Goal: Task Accomplishment & Management: Complete application form

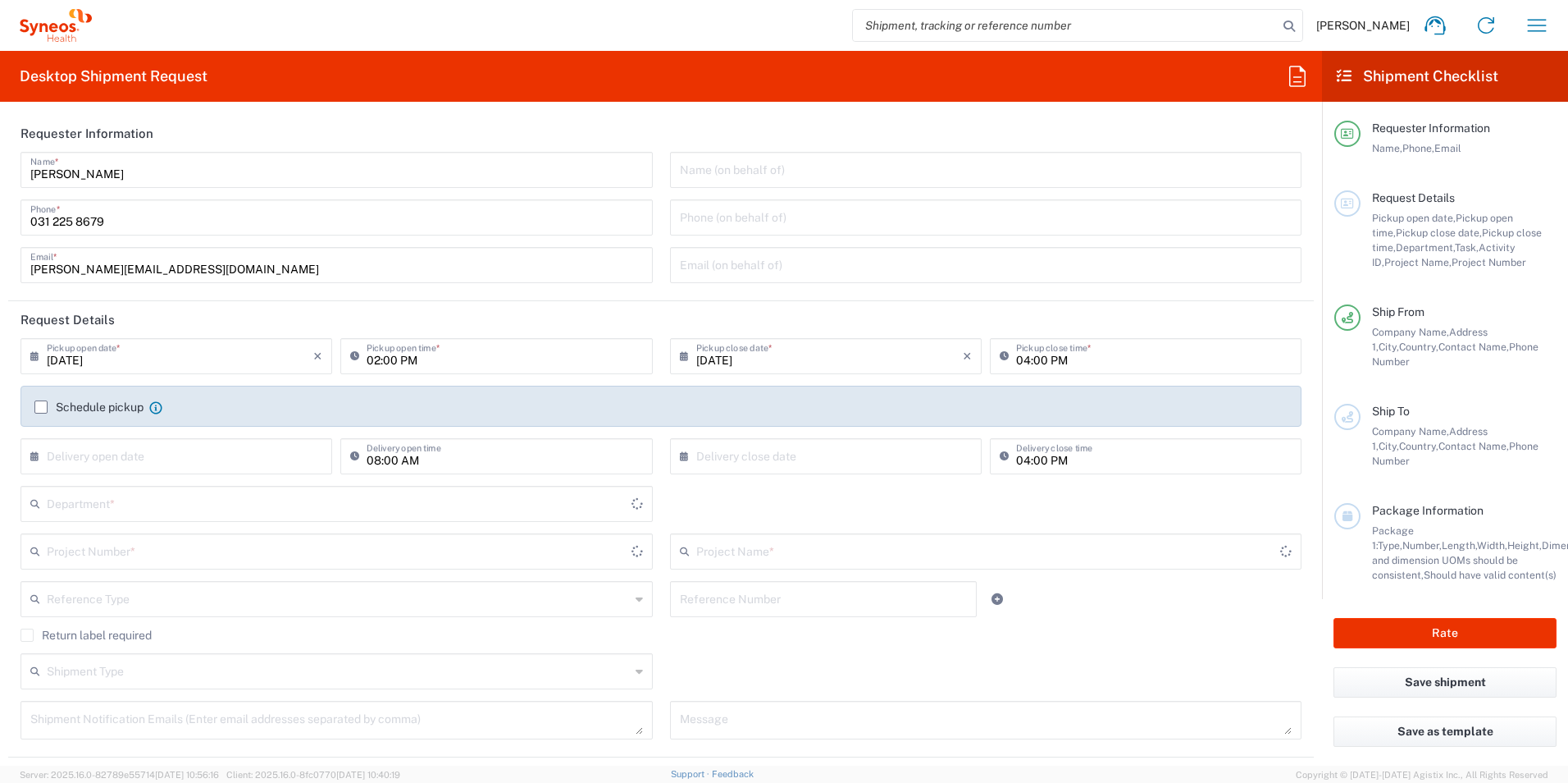
type input "[GEOGRAPHIC_DATA]"
type input "8350"
type input "[GEOGRAPHIC_DATA]"
type input "Syneos Health Romania S.R.L"
click at [82, 360] on input "[DATE]" at bounding box center [179, 354] width 266 height 28
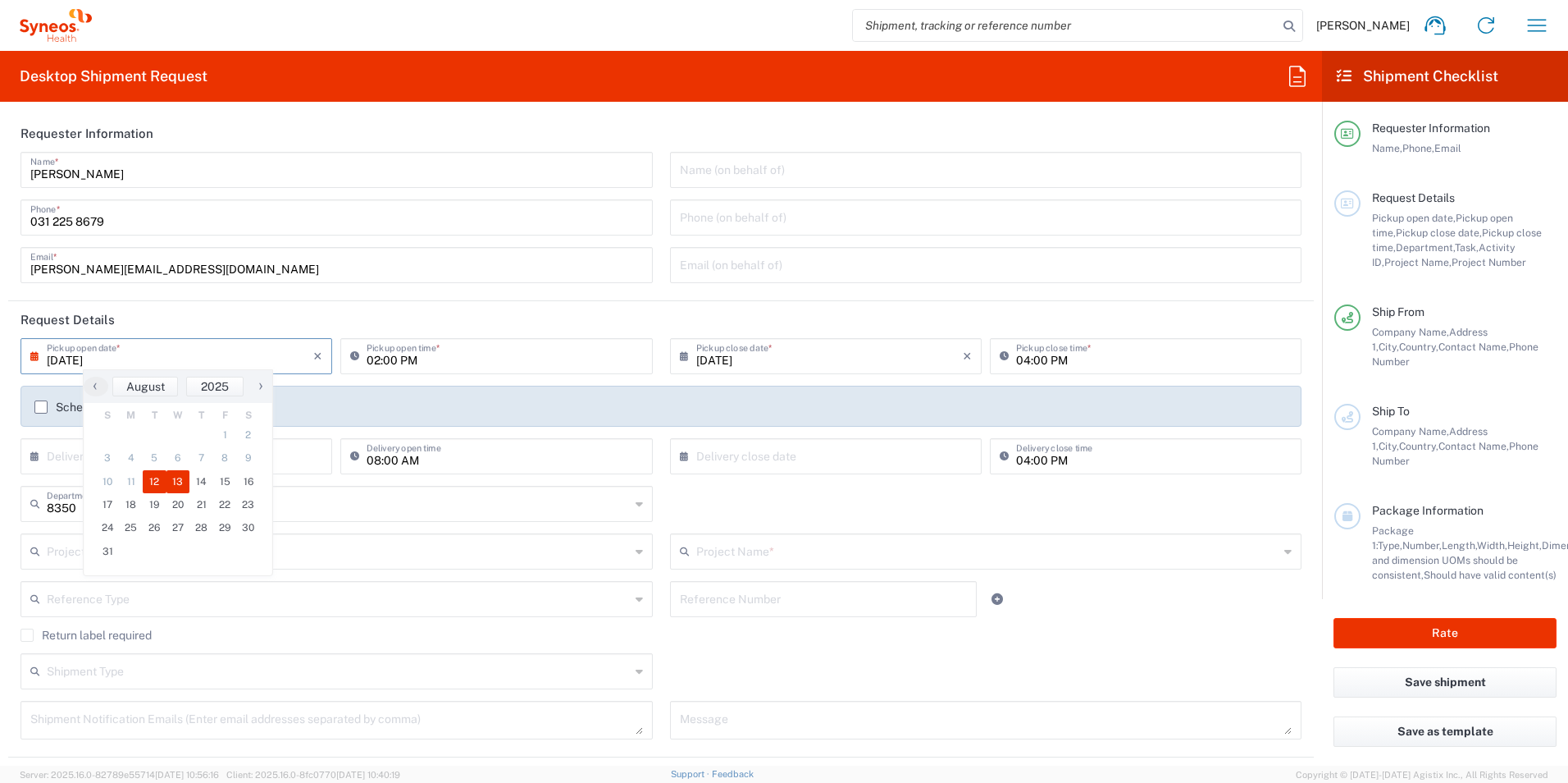
click at [178, 480] on span "13" at bounding box center [178, 481] width 24 height 23
type input "[DATE]"
click at [379, 360] on input "02:00 PM" at bounding box center [504, 354] width 276 height 28
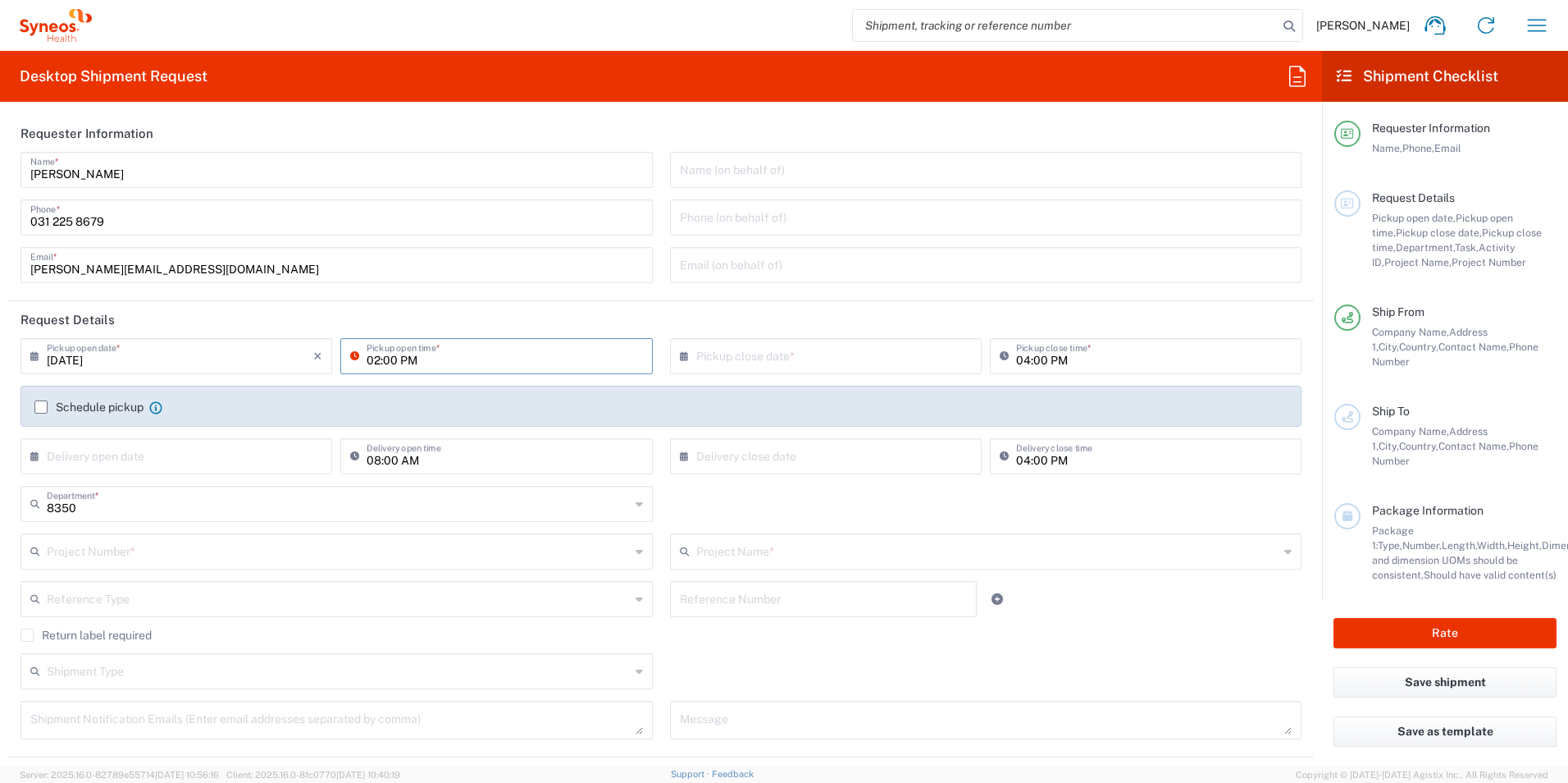
click at [376, 360] on input "02:00 PM" at bounding box center [504, 354] width 276 height 28
drag, startPoint x: 376, startPoint y: 360, endPoint x: 359, endPoint y: 360, distance: 17.0
click at [359, 360] on div "02:00 PM Pickup open time *" at bounding box center [497, 356] width 312 height 36
click at [400, 363] on input "10:00 PM" at bounding box center [504, 354] width 276 height 28
type input "10:00 AM"
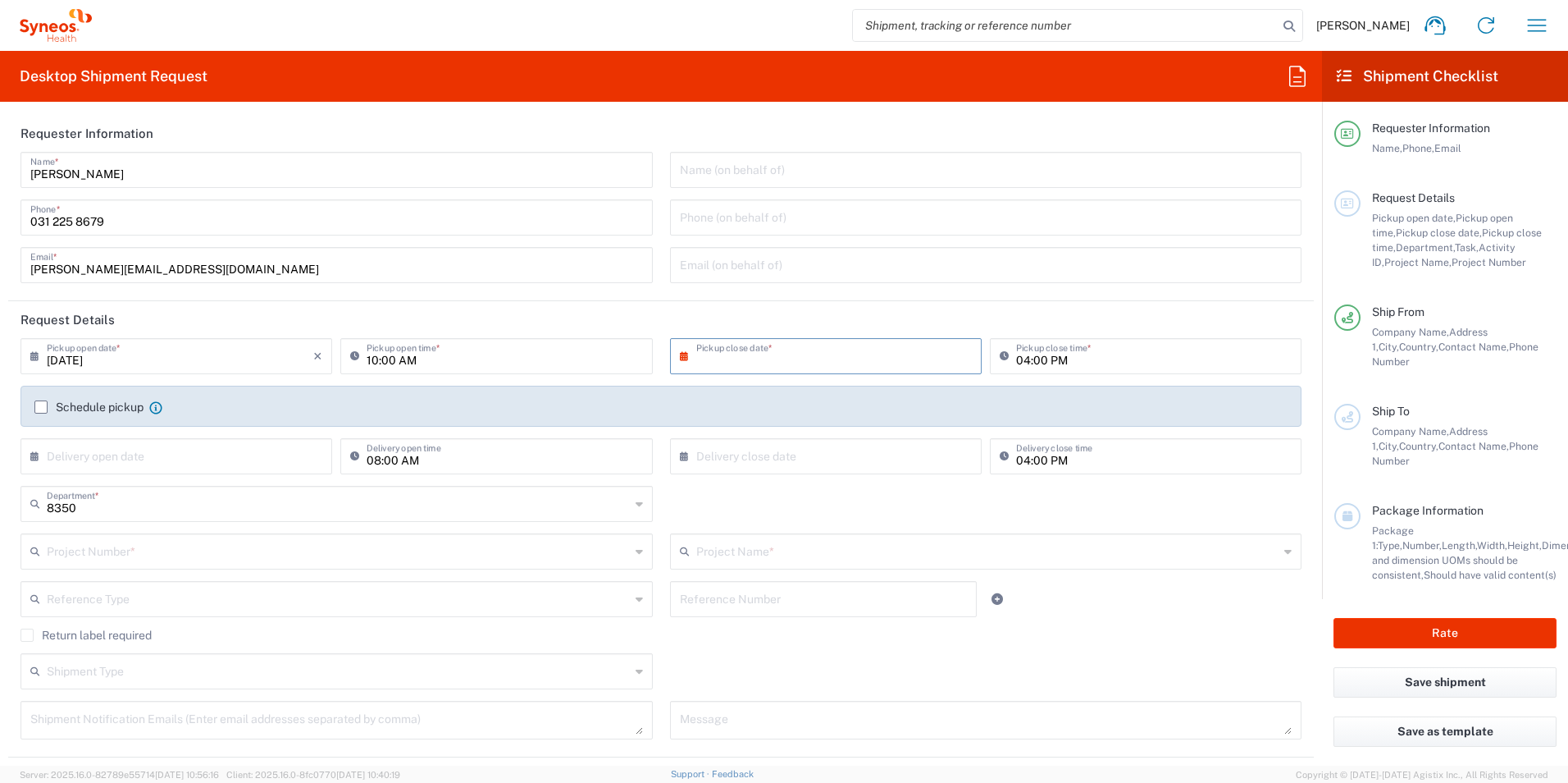
click at [773, 360] on input "text" at bounding box center [829, 354] width 266 height 28
click at [821, 481] on span "13" at bounding box center [821, 481] width 24 height 23
type input "[DATE]"
click at [43, 405] on label "Schedule pickup" at bounding box center [89, 406] width 109 height 13
click at [41, 407] on input "Schedule pickup" at bounding box center [41, 407] width 0 height 0
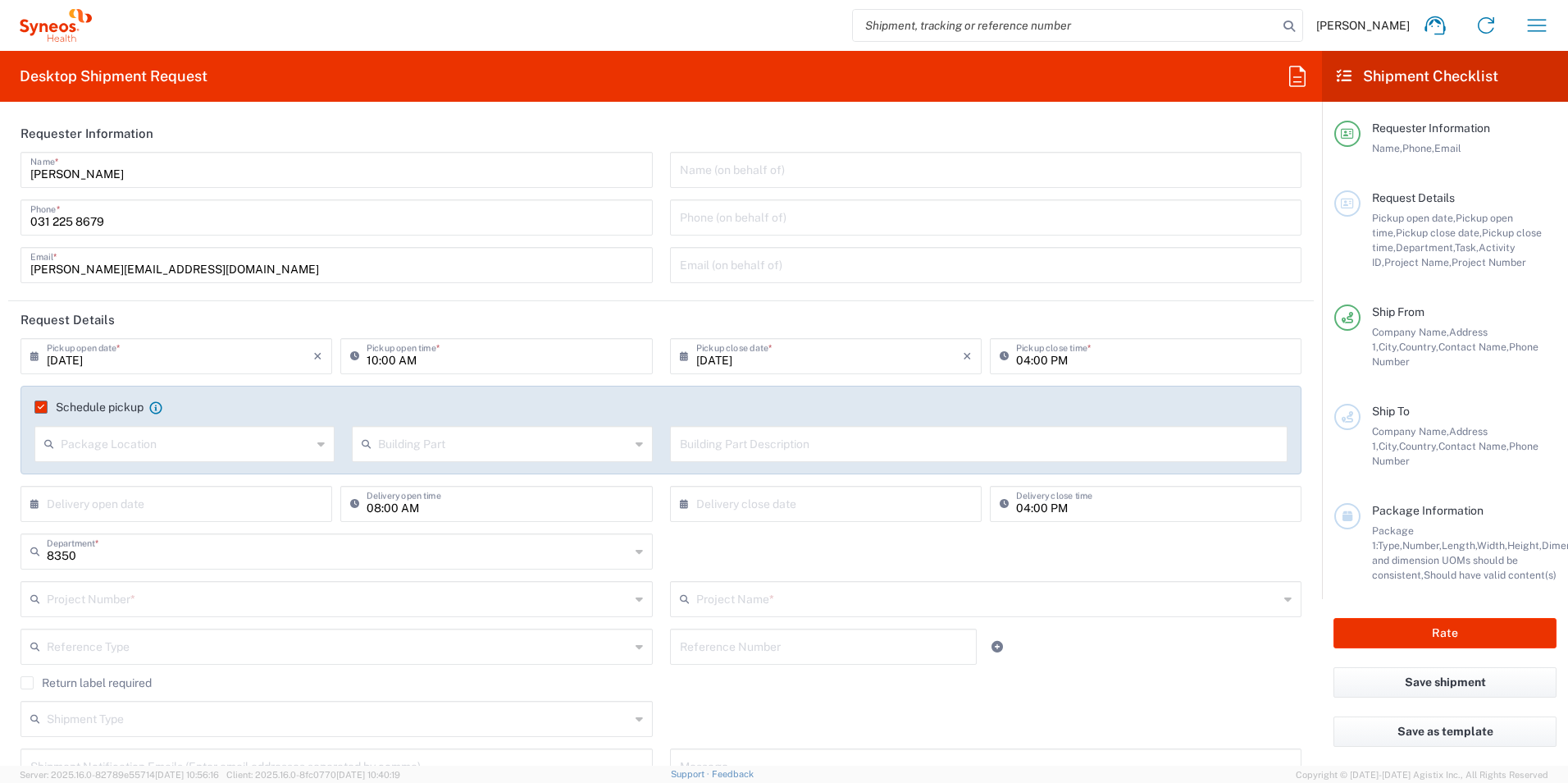
click at [172, 450] on input "text" at bounding box center [185, 442] width 251 height 28
click at [138, 486] on span "Front" at bounding box center [184, 479] width 295 height 25
type input "Front"
click at [431, 440] on input "text" at bounding box center [503, 442] width 251 height 28
type input "Reception"
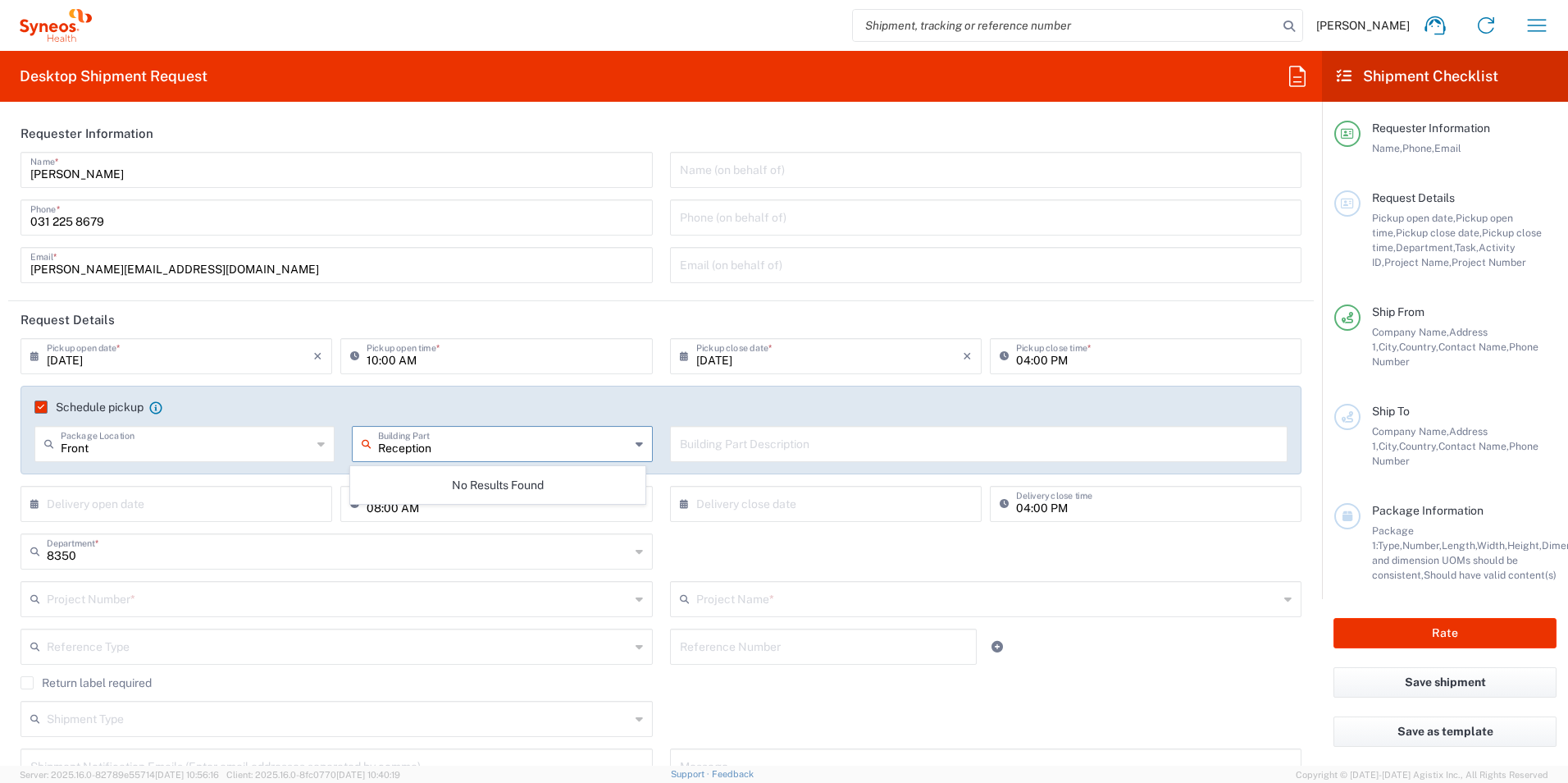
click at [850, 435] on input "text" at bounding box center [979, 442] width 598 height 28
click at [578, 448] on input "text" at bounding box center [503, 442] width 251 height 28
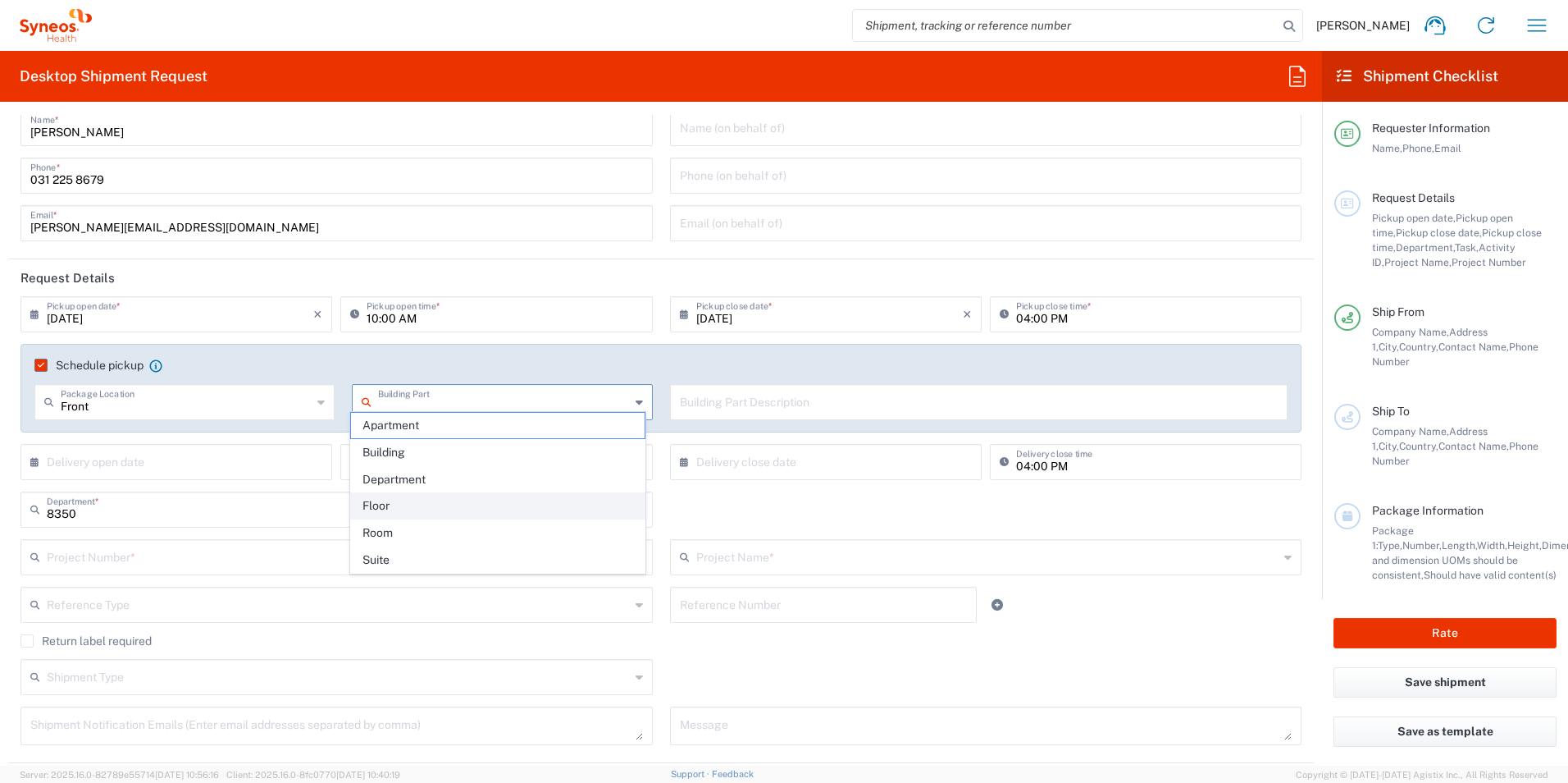
scroll to position [82, 0]
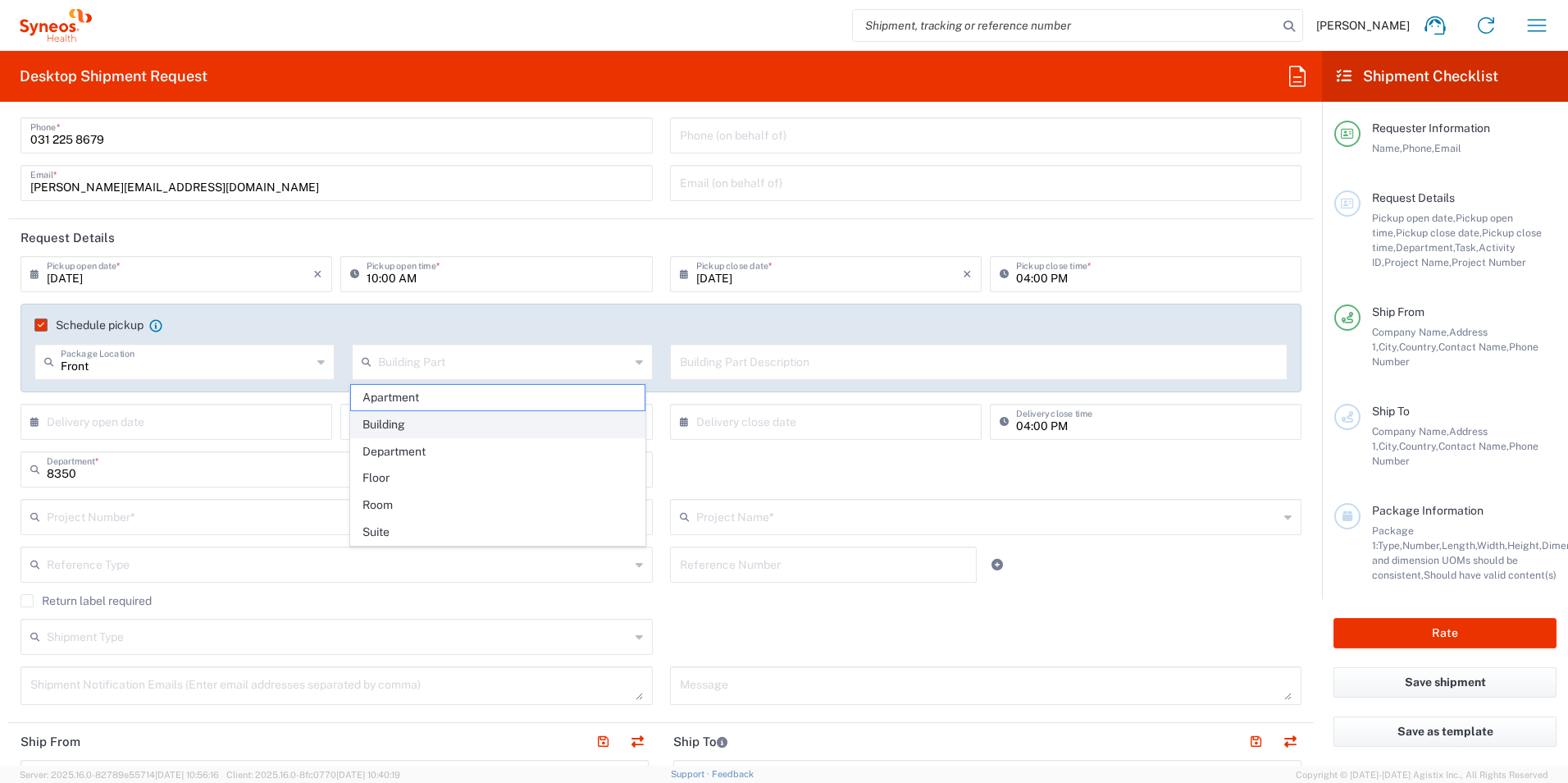
click at [522, 420] on span "Building" at bounding box center [498, 424] width 295 height 25
type input "Building"
click at [767, 355] on input "text" at bounding box center [979, 360] width 598 height 28
type input "Reception"
click at [163, 423] on input "text" at bounding box center [179, 420] width 266 height 28
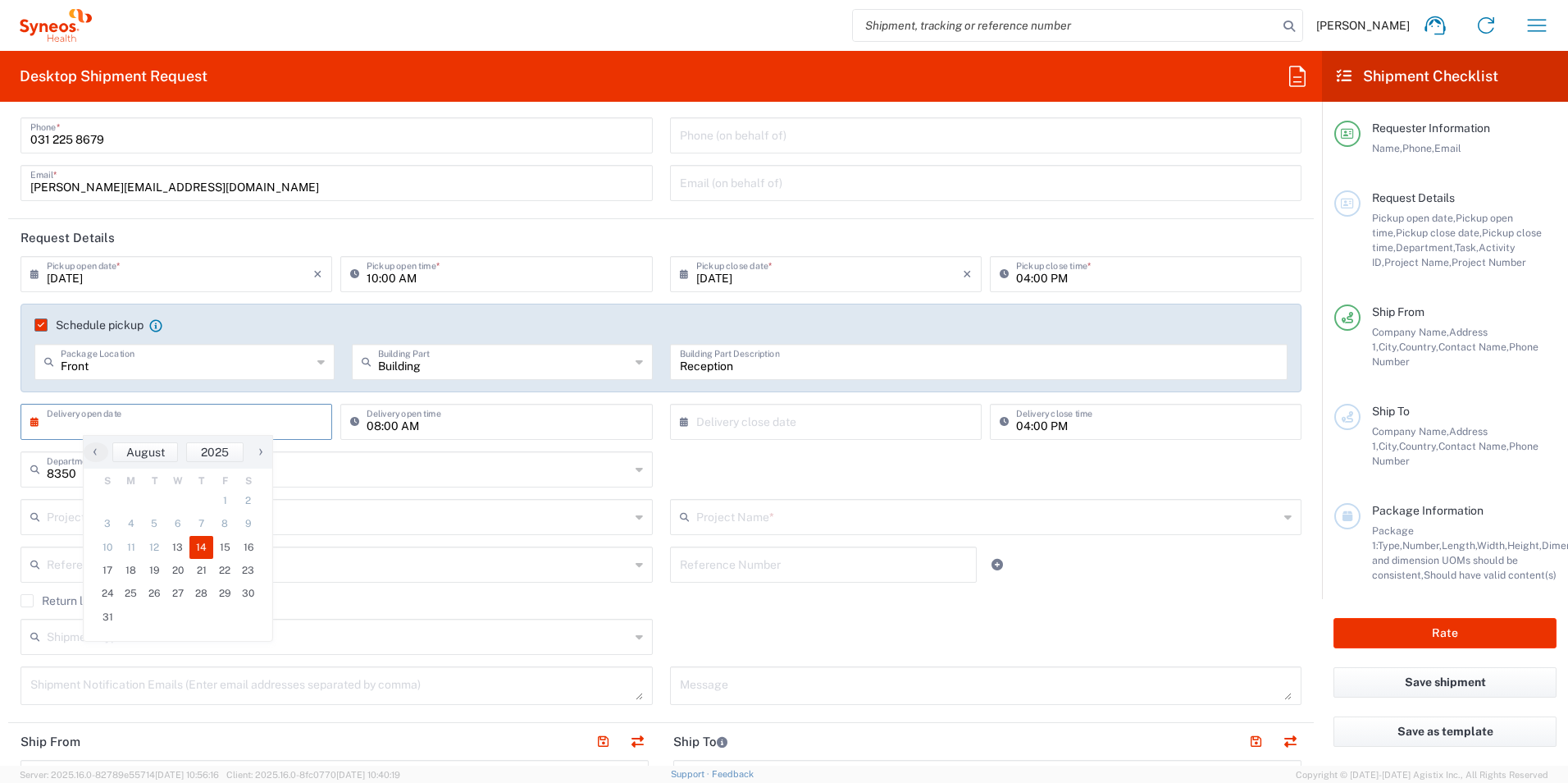
click at [203, 551] on span "14" at bounding box center [202, 547] width 24 height 23
type input "[DATE]"
click at [732, 418] on input "text" at bounding box center [829, 420] width 266 height 28
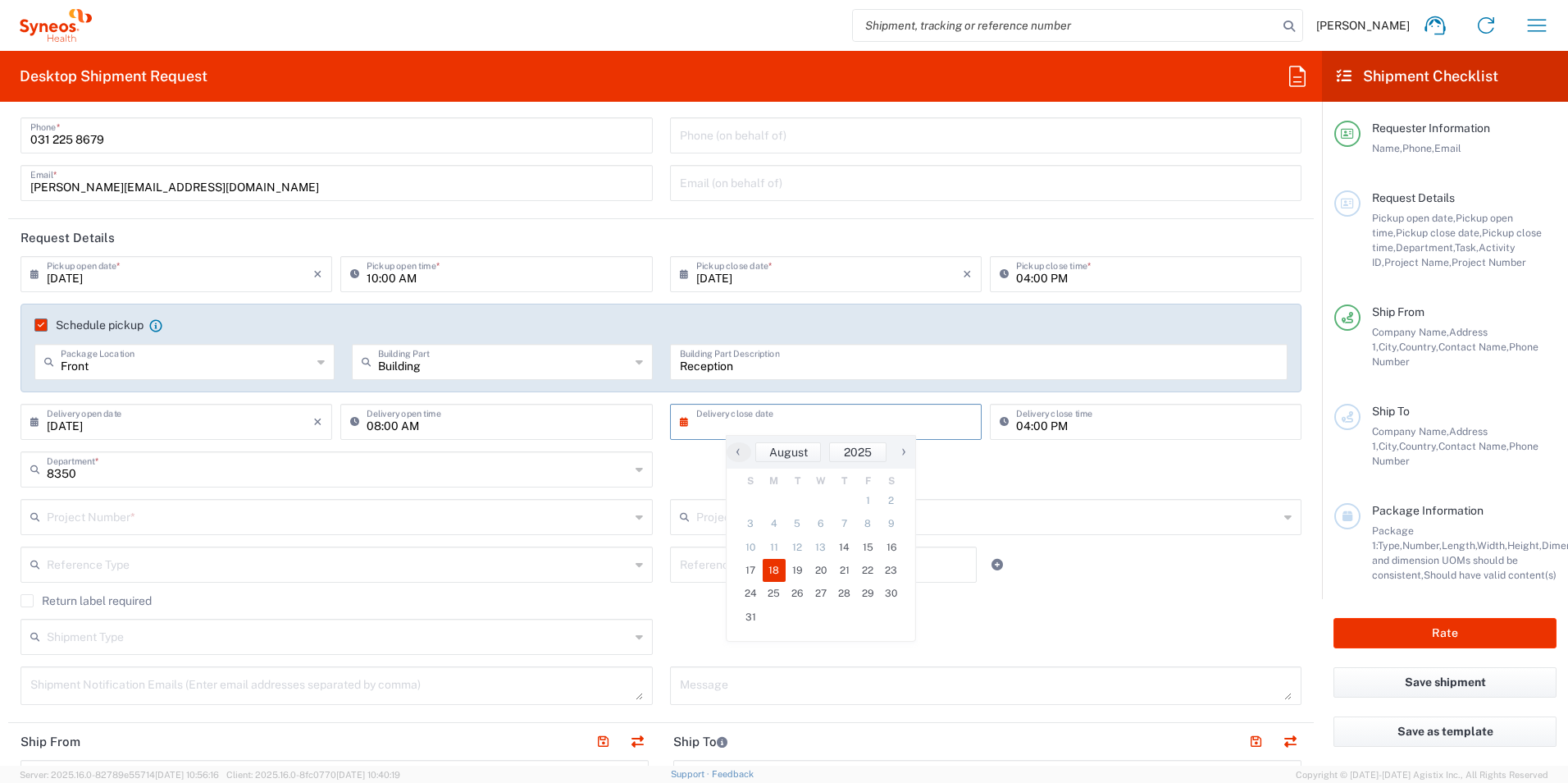
click at [780, 573] on span "18" at bounding box center [775, 570] width 24 height 23
type input "[DATE]"
click at [84, 512] on input "text" at bounding box center [338, 515] width 583 height 28
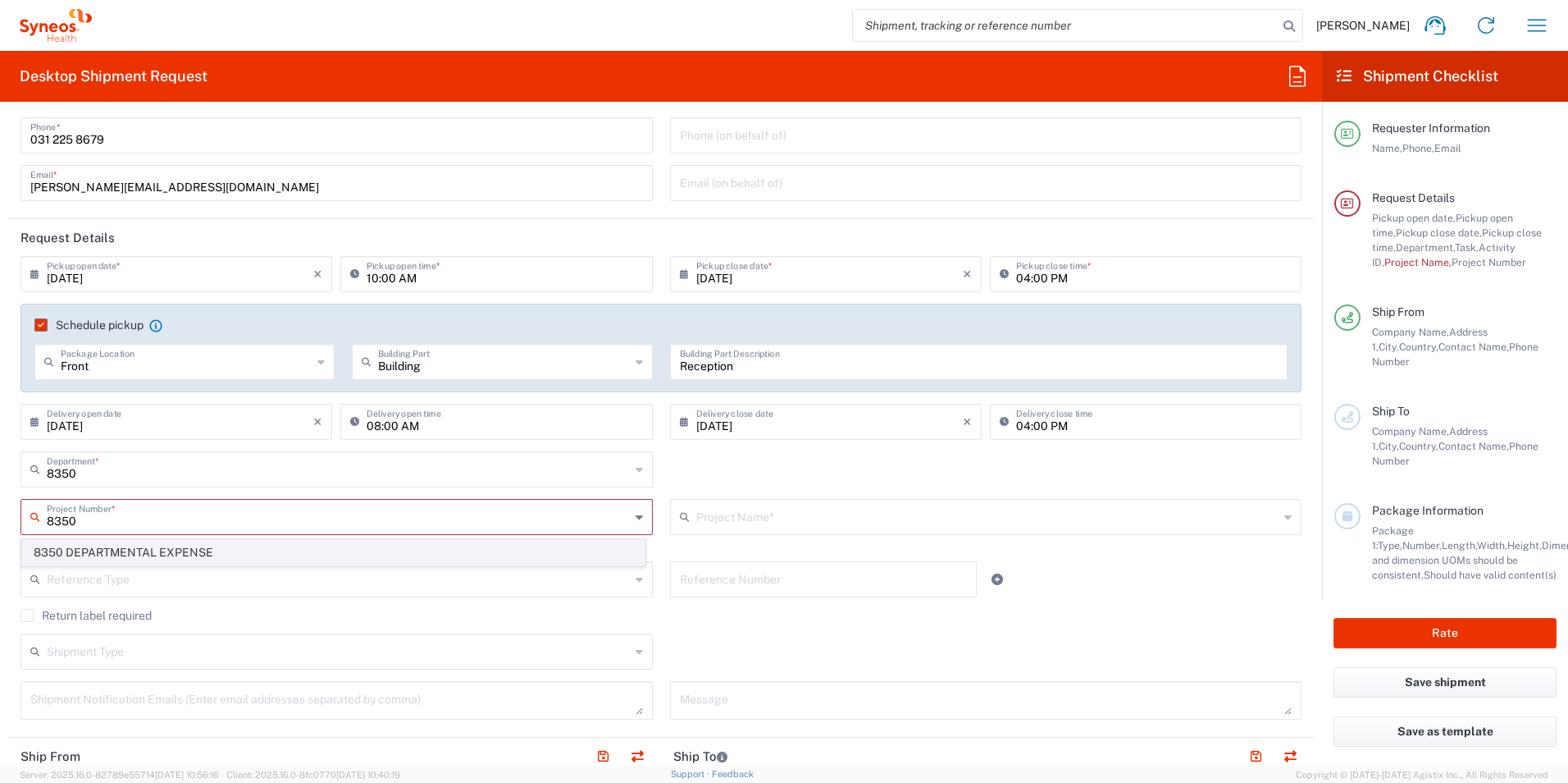
click at [211, 555] on span "8350 DEPARTMENTAL EXPENSE" at bounding box center [334, 552] width 622 height 25
type input "8350 DEPARTMENTAL EXPENSE"
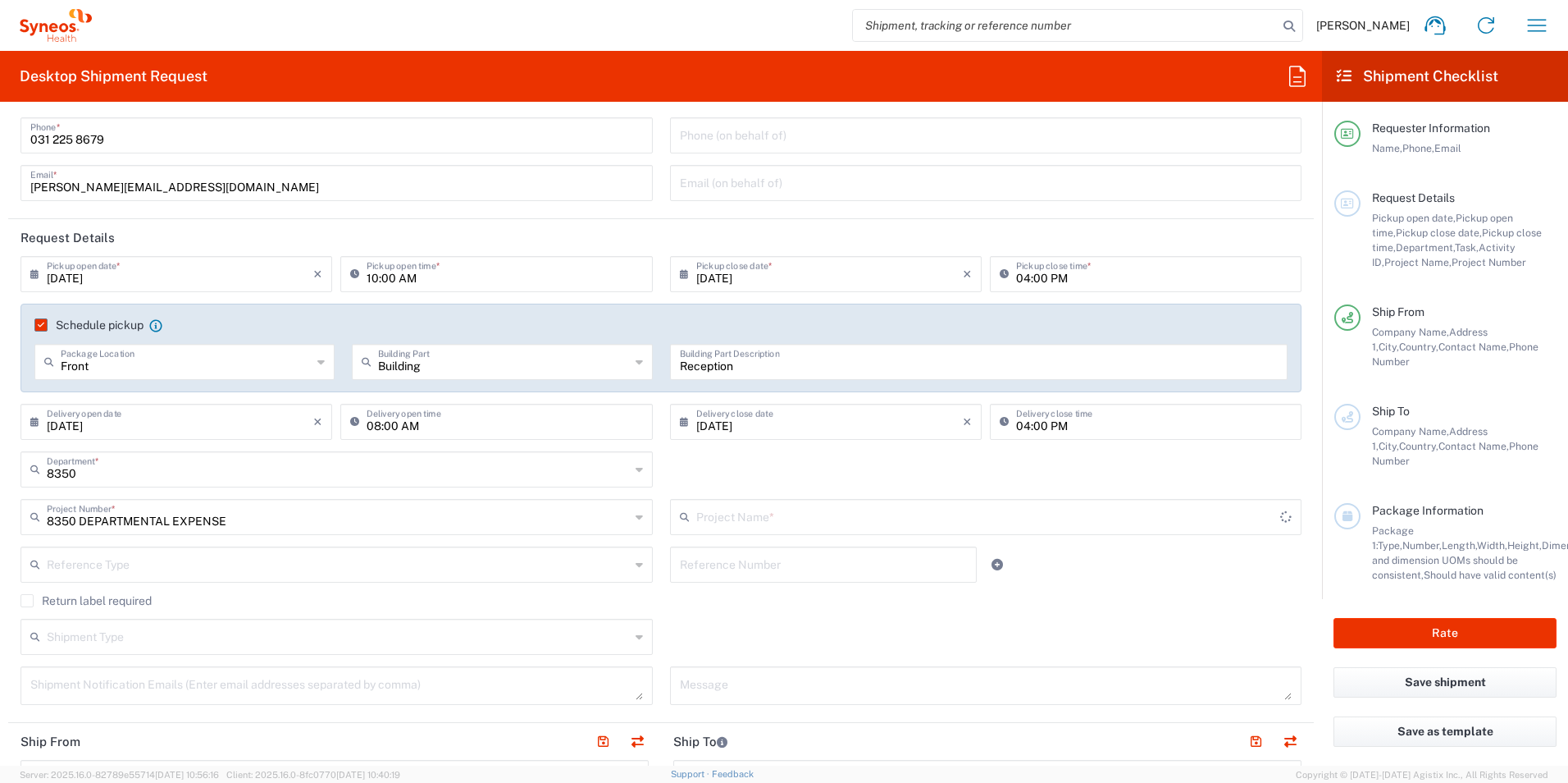
type input "8350 DEPARTMENTAL EXPENSE"
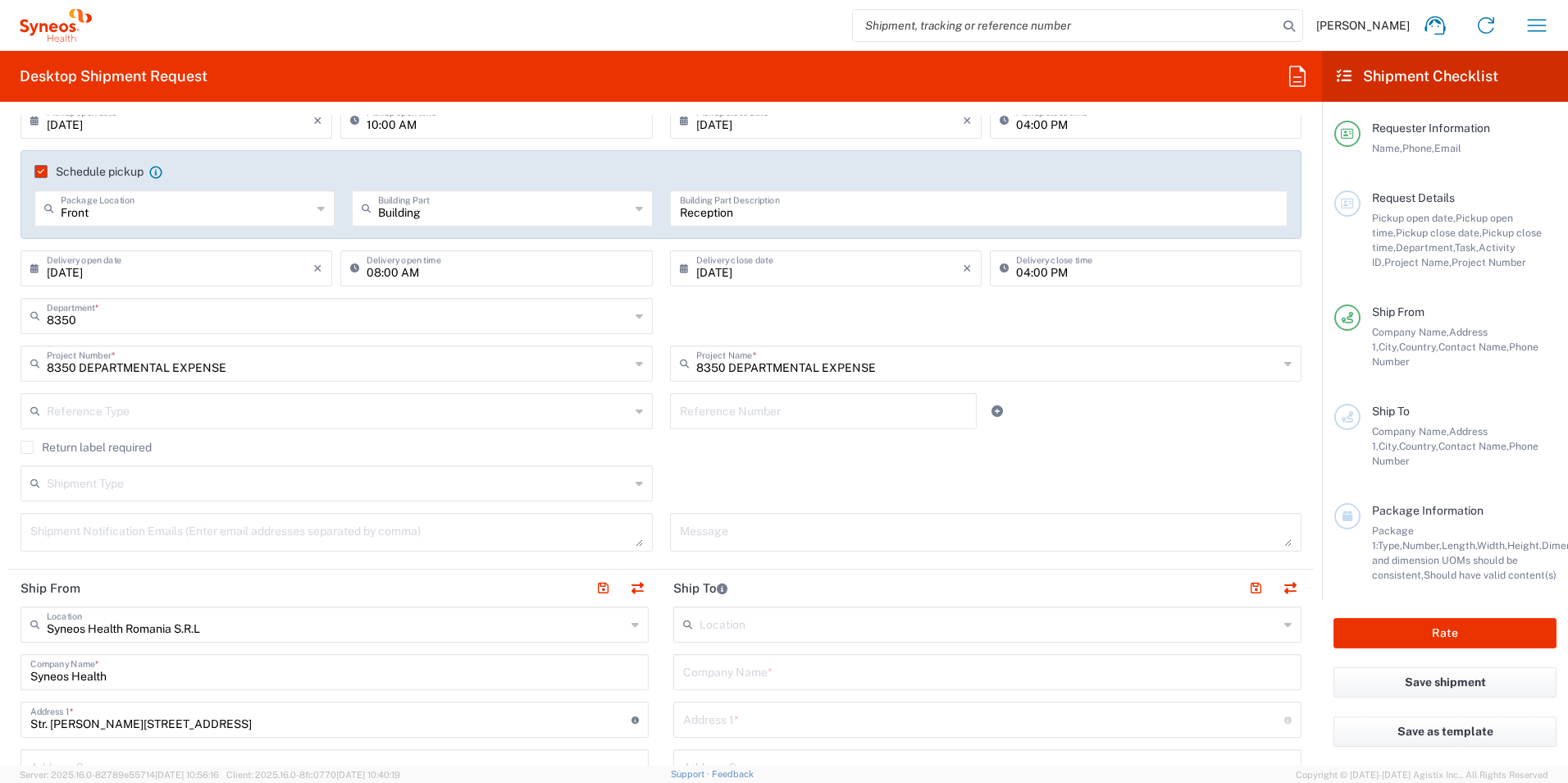
scroll to position [246, 0]
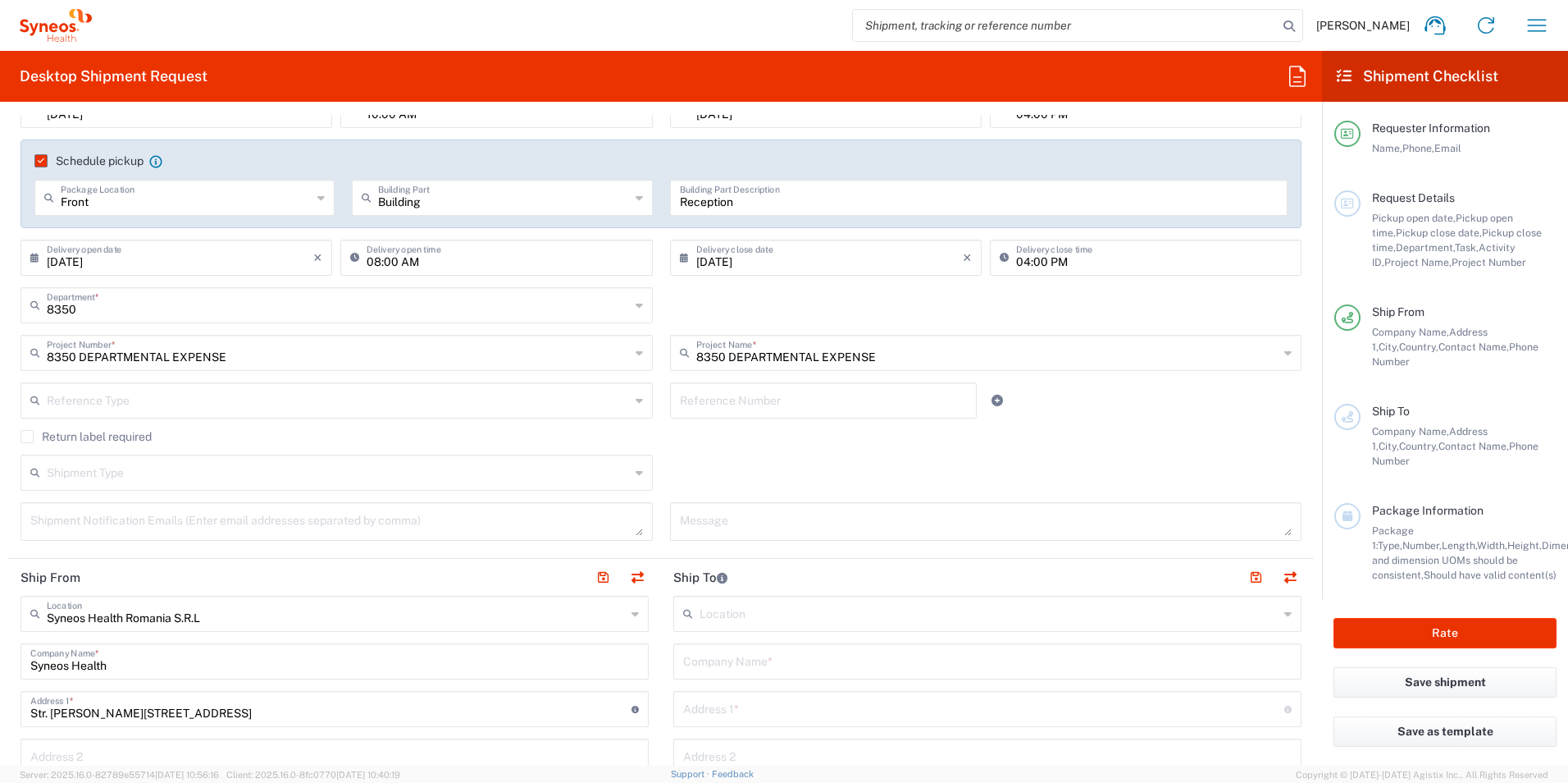
click at [200, 473] on input "text" at bounding box center [338, 471] width 583 height 28
click at [713, 460] on div "Shipment Type Batch Regular" at bounding box center [661, 478] width 1298 height 47
click at [473, 531] on textarea at bounding box center [336, 521] width 613 height 28
click at [731, 469] on div "Shipment Type Batch Regular" at bounding box center [661, 478] width 1298 height 47
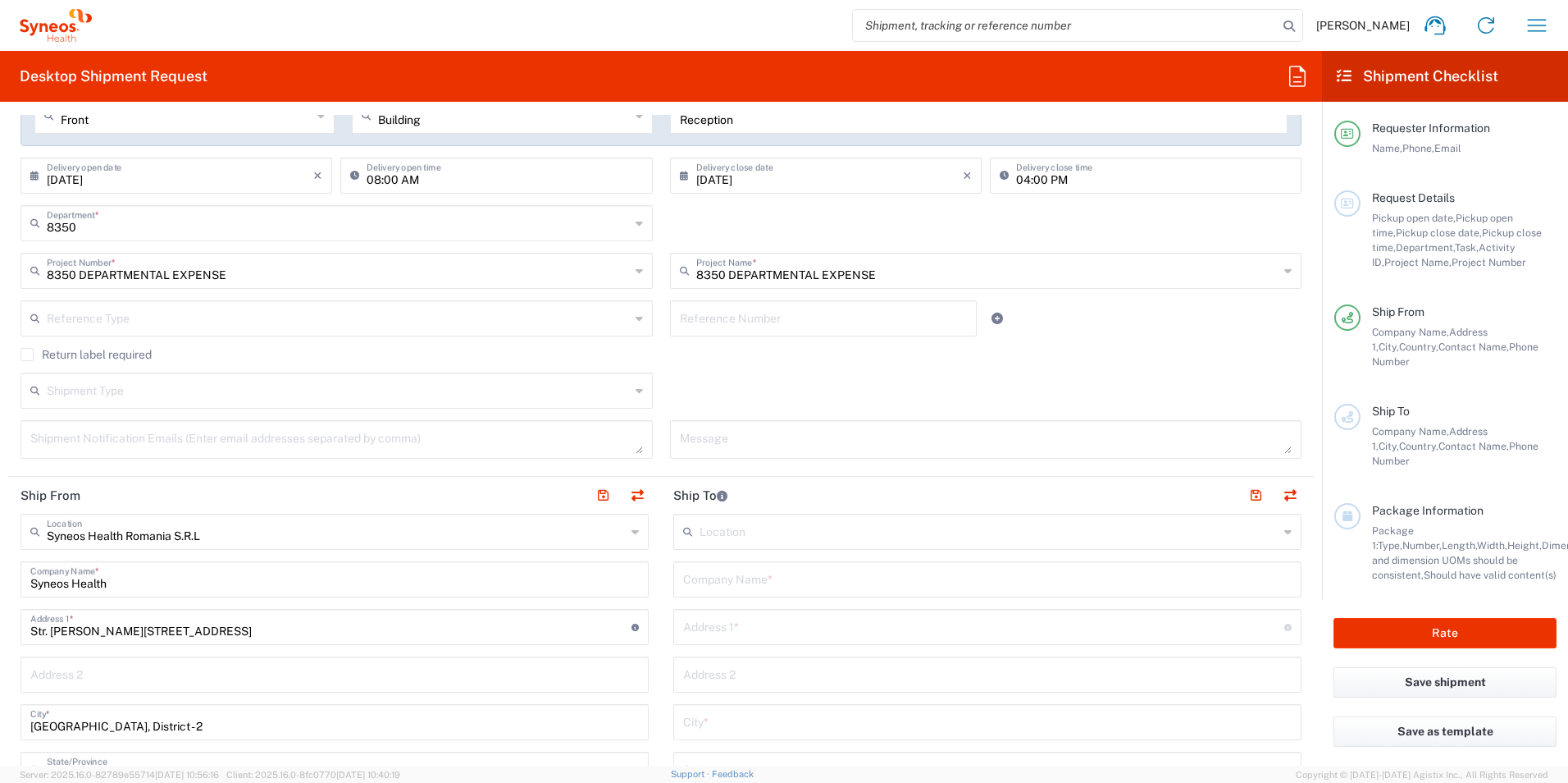
scroll to position [410, 0]
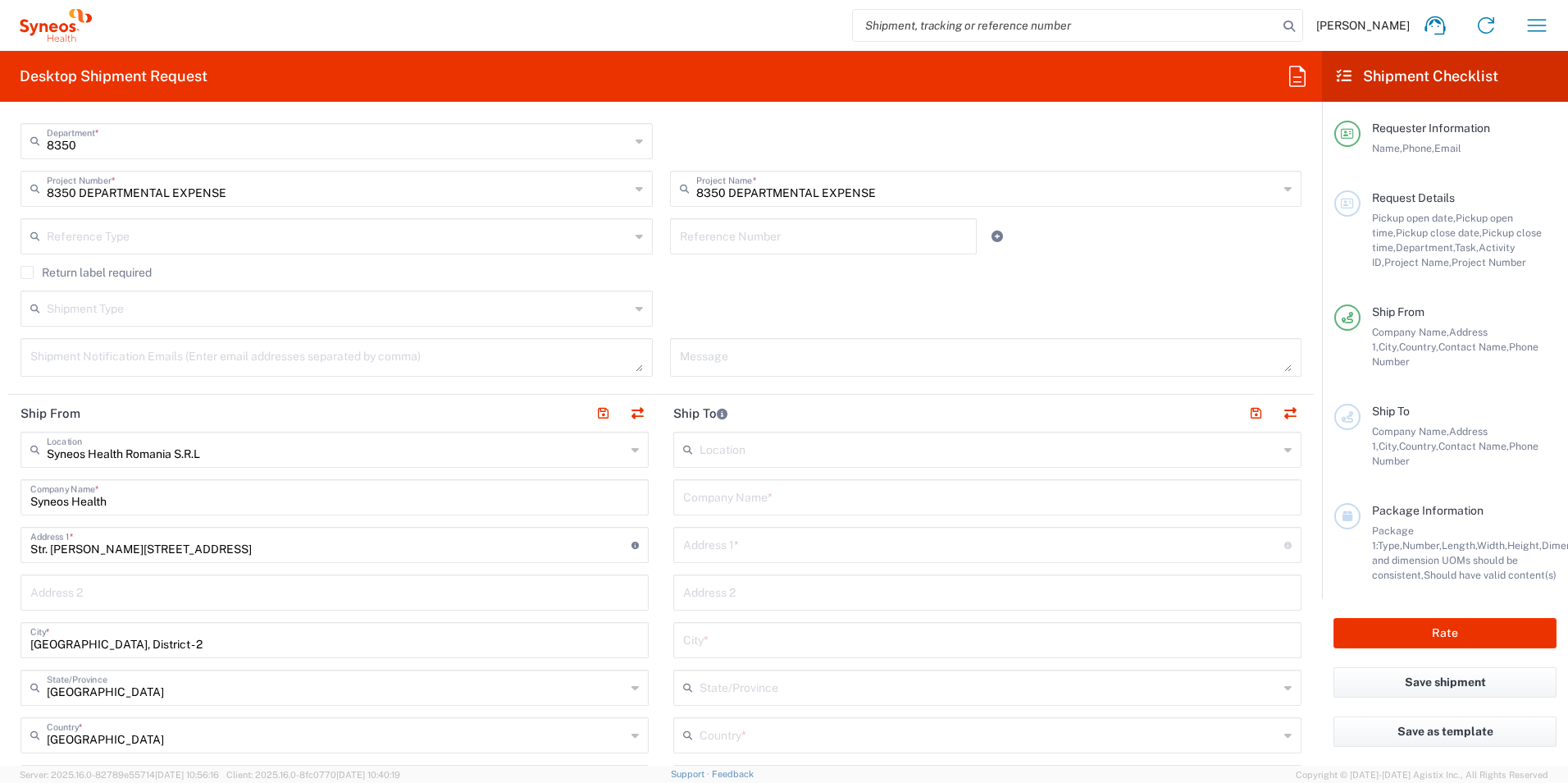
click at [722, 448] on input "text" at bounding box center [990, 448] width 579 height 28
type input "Padurean"
drag, startPoint x: 808, startPoint y: 459, endPoint x: 623, endPoint y: 460, distance: 185.0
type input "Satu"
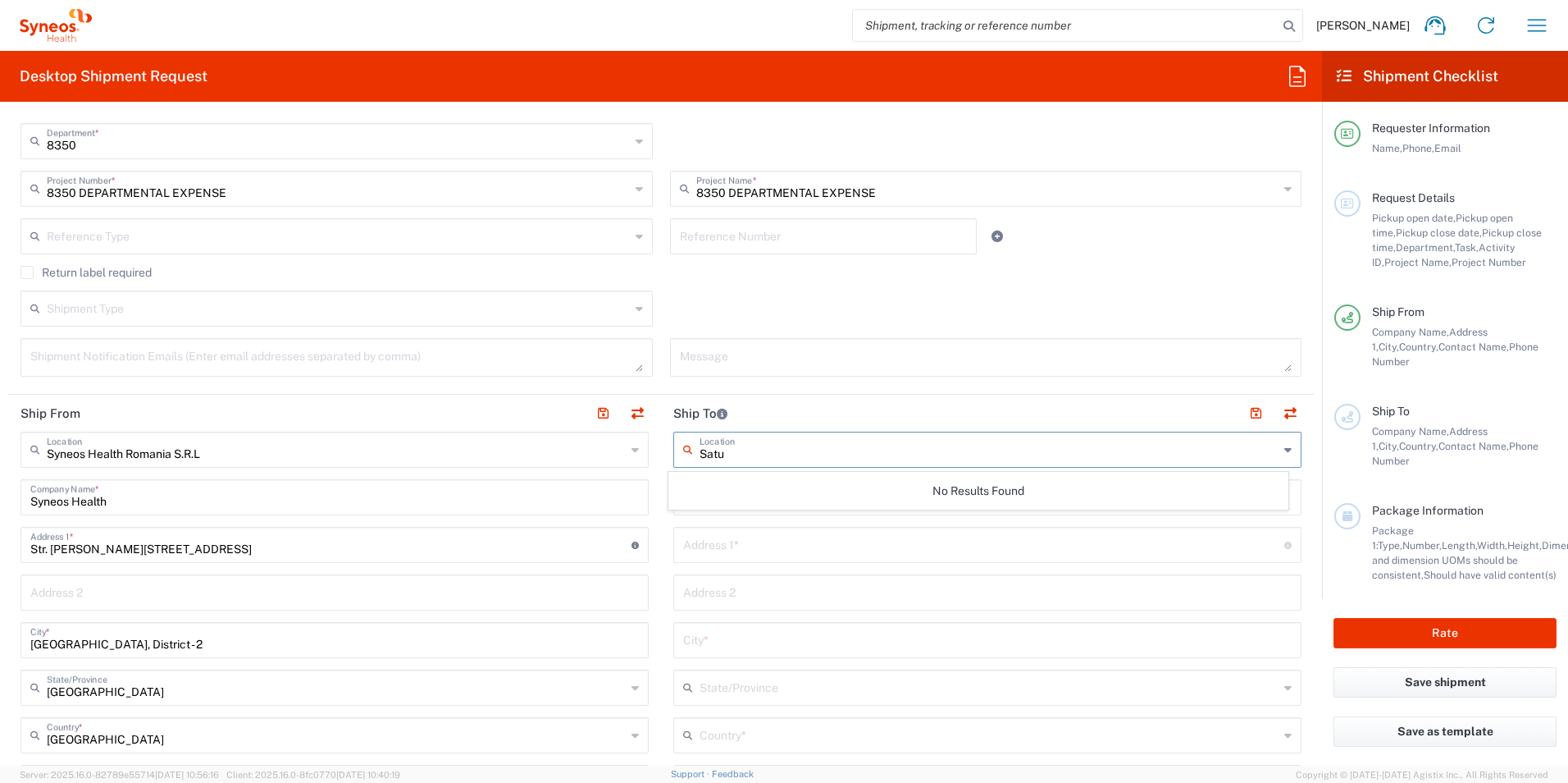
drag, startPoint x: 722, startPoint y: 455, endPoint x: 663, endPoint y: 460, distance: 59.2
click at [665, 456] on main "Satu Location No Results Found Company Name * Address 1 * For cross streets use…" at bounding box center [987, 775] width 653 height 689
click at [801, 547] on input "text" at bounding box center [983, 543] width 601 height 28
type input "Satu mare"
drag, startPoint x: 716, startPoint y: 547, endPoint x: 649, endPoint y: 548, distance: 67.0
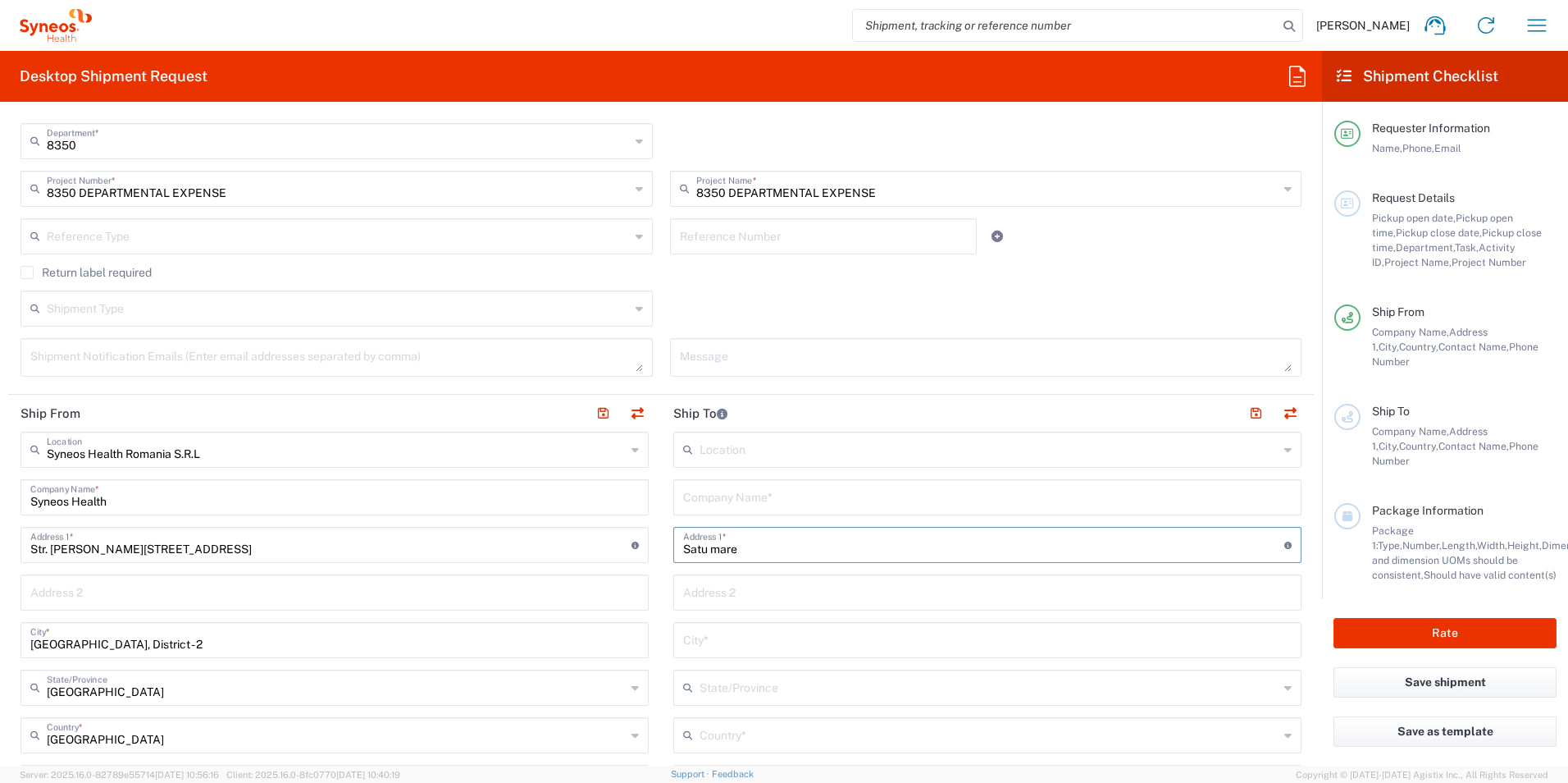
click at [758, 633] on div "Location [PERSON_NAME] LLC-[GEOGRAPHIC_DATA] [GEOGRAPHIC_DATA] [GEOGRAPHIC_DATA…" at bounding box center [987, 775] width 628 height 689
type input "Satu Mare"
click at [801, 598] on input "text" at bounding box center [987, 605] width 609 height 28
drag, startPoint x: 756, startPoint y: 665, endPoint x: 647, endPoint y: 665, distance: 109.0
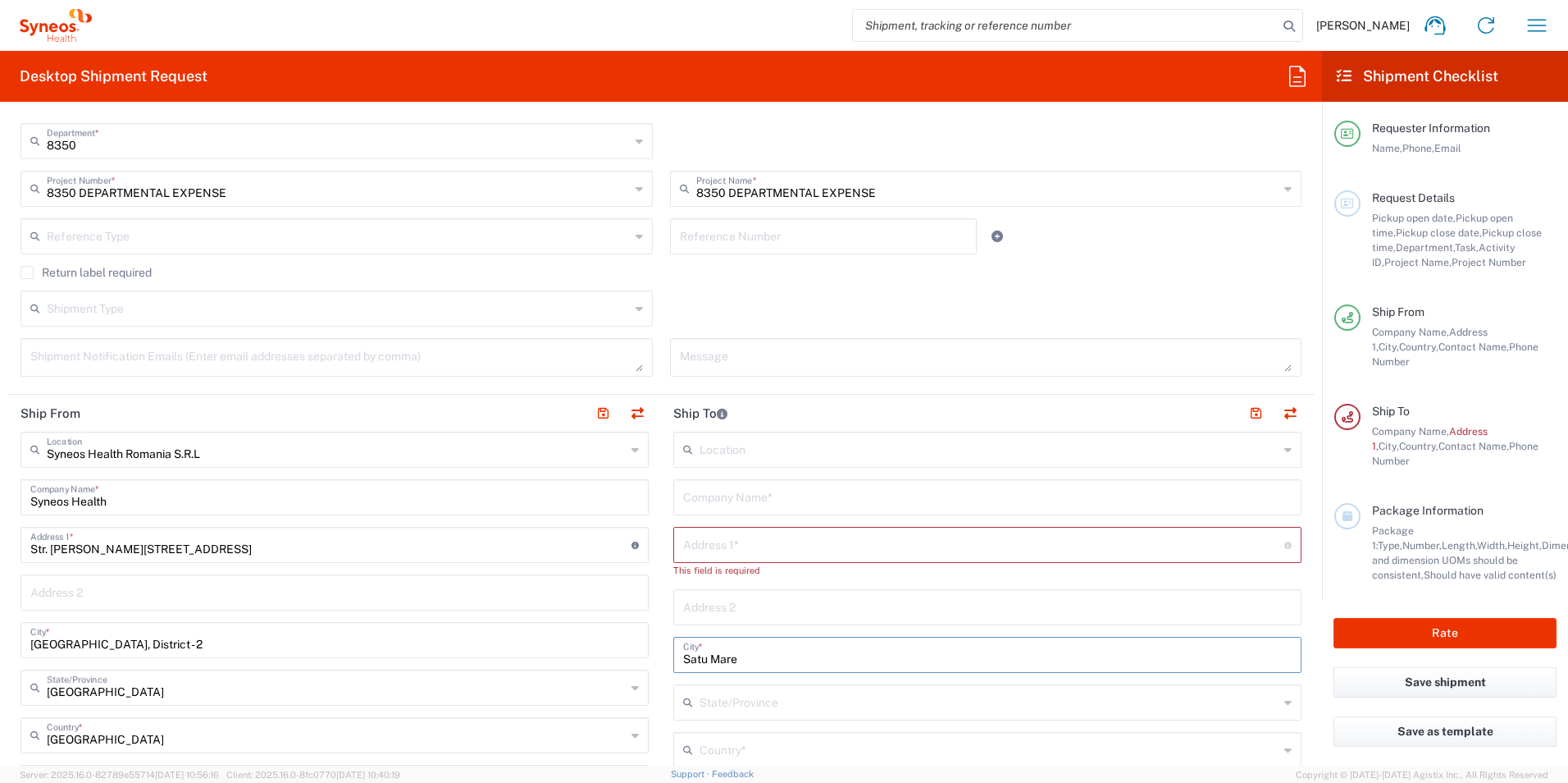
click at [747, 539] on input "text" at bounding box center [983, 543] width 601 height 28
paste input "Str. Paulesti, nr. 16."
type input "Str. Paulesti, nr. 16."
click at [777, 638] on input "text" at bounding box center [987, 638] width 609 height 28
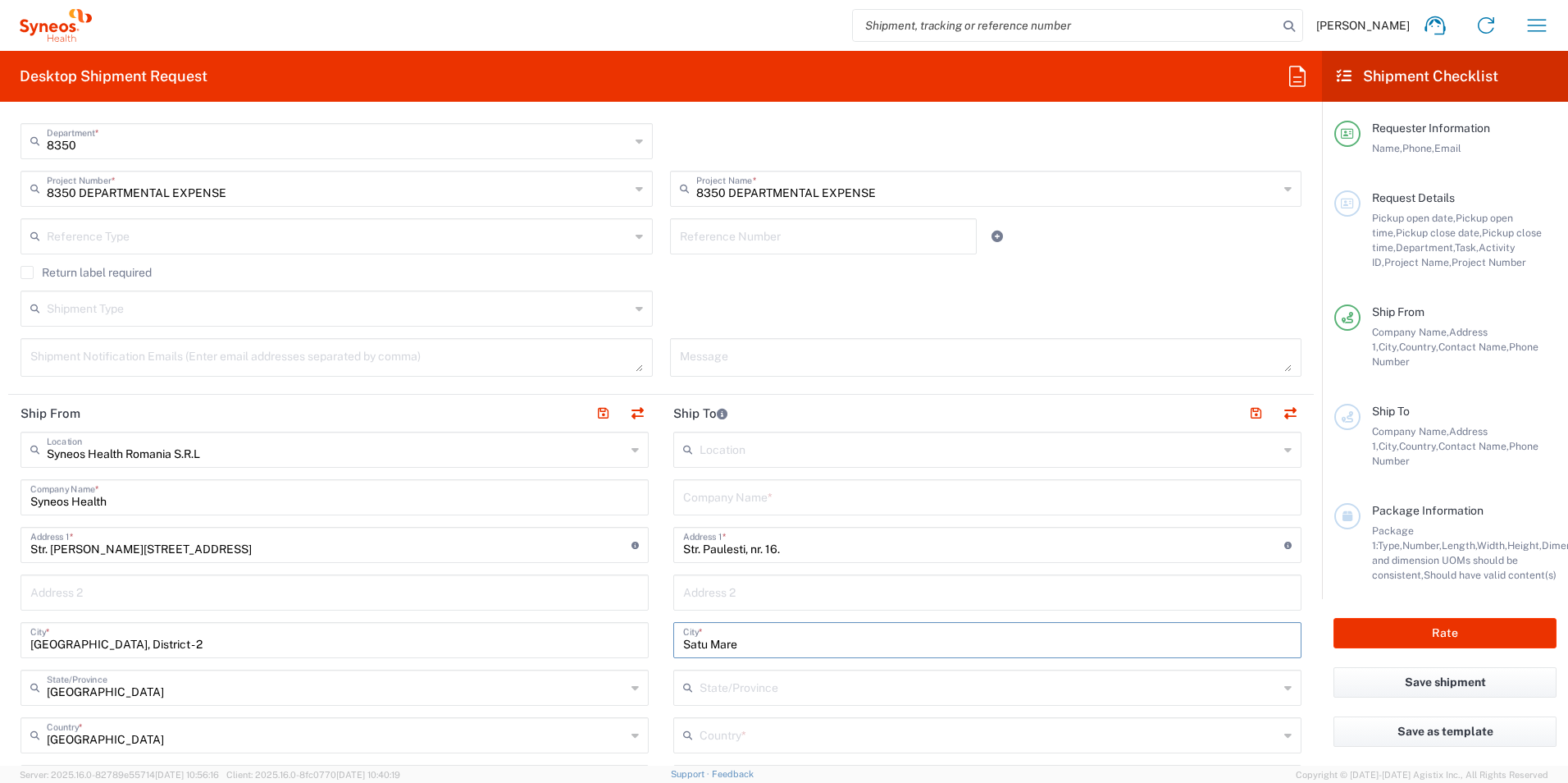
type input "Satu Mare"
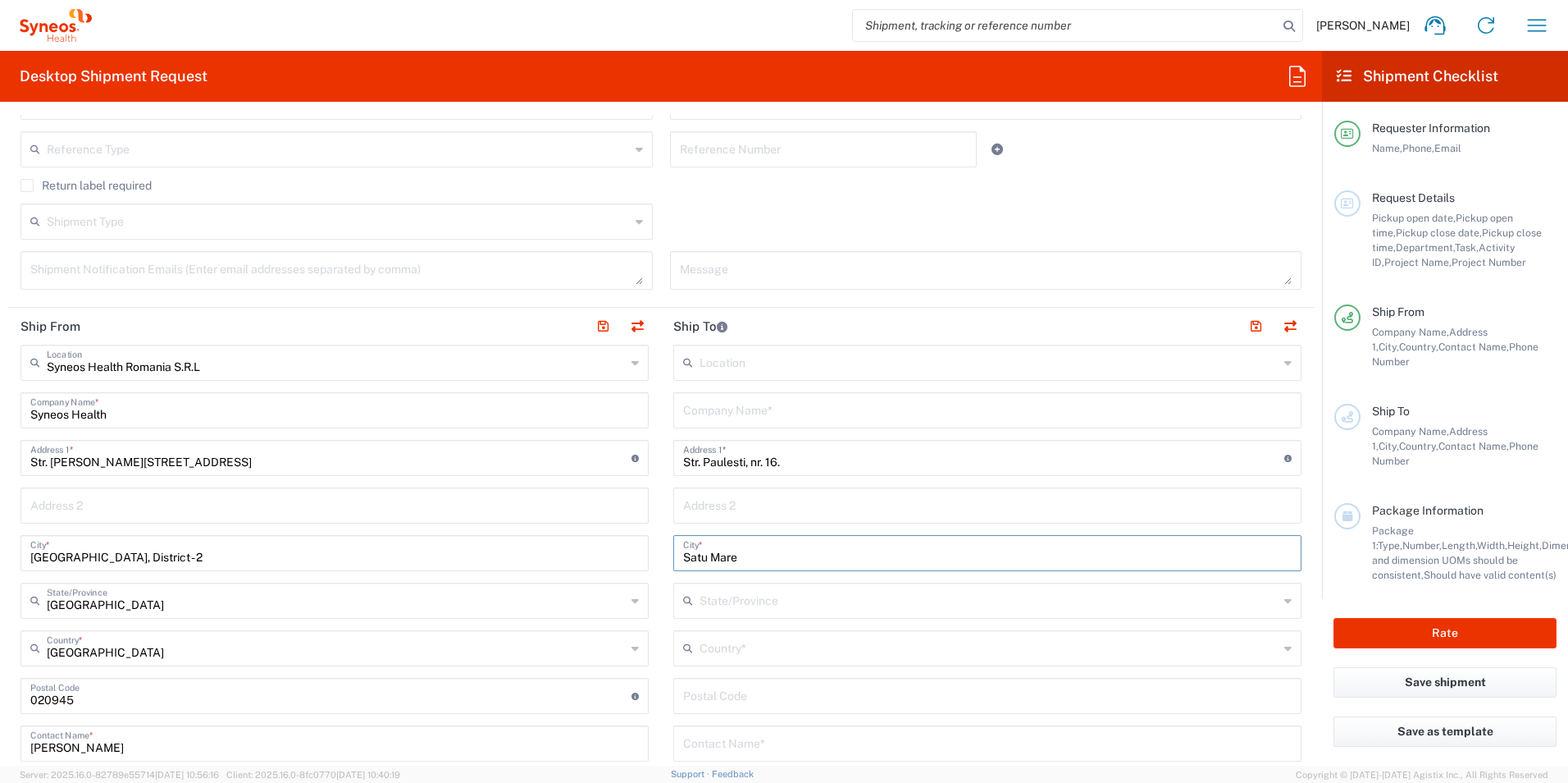
scroll to position [574, 0]
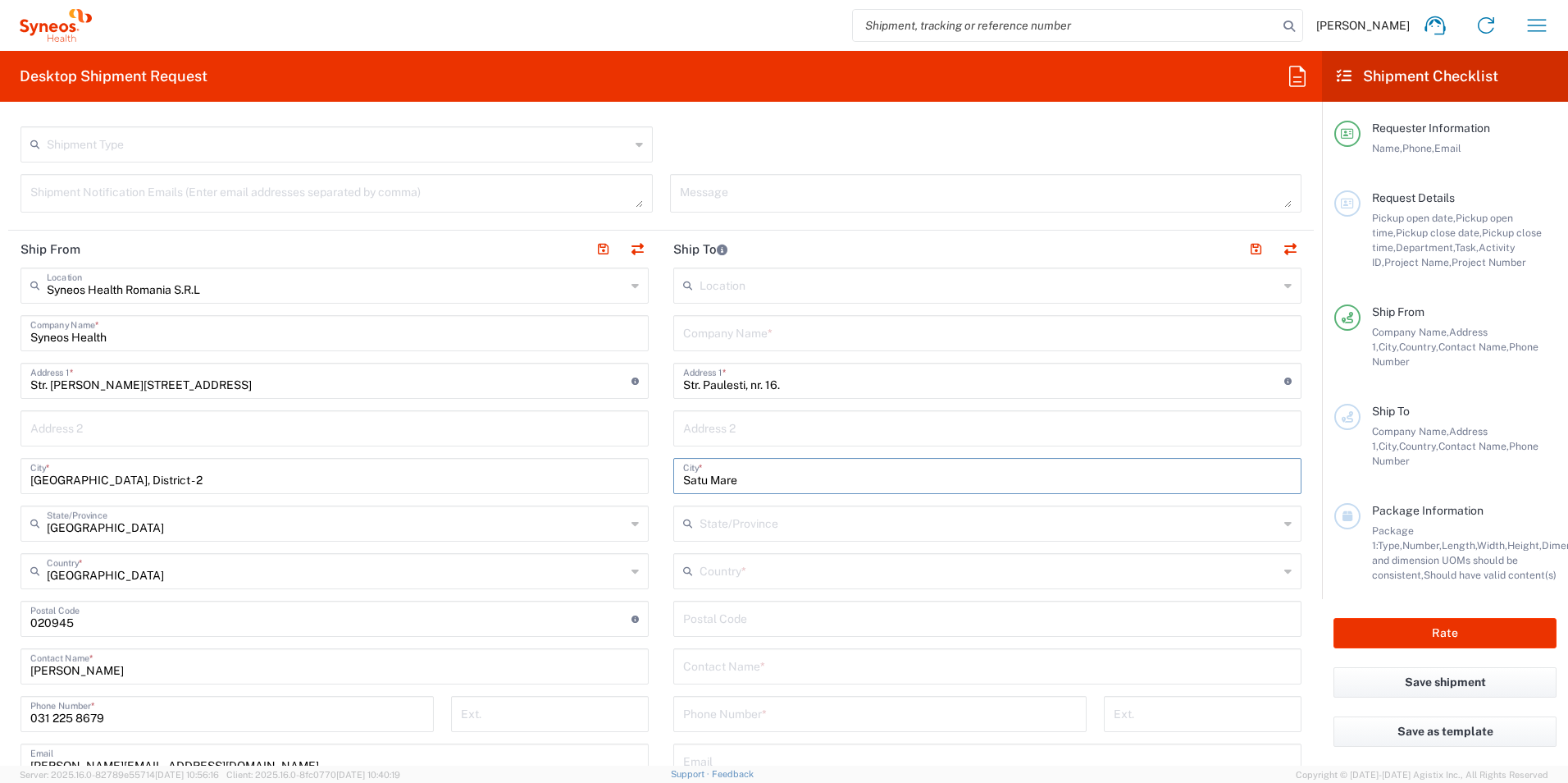
click at [782, 627] on input "undefined" at bounding box center [987, 617] width 609 height 28
paste input "440250"
type input "440250"
click at [846, 289] on input "text" at bounding box center [990, 284] width 579 height 28
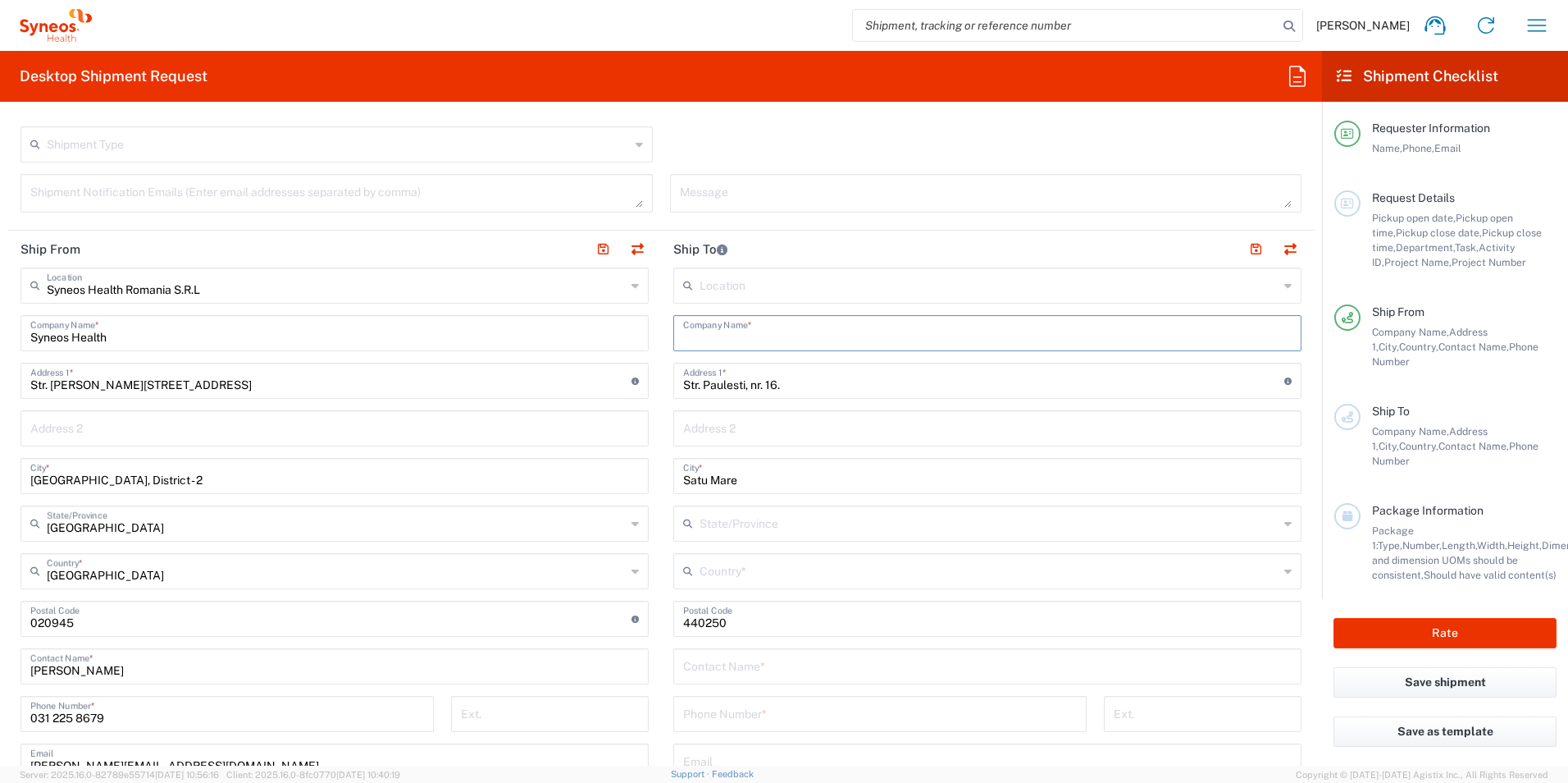
click at [837, 341] on input "text" at bounding box center [987, 331] width 609 height 28
paste input "[PERSON_NAME]"
type input "[PERSON_NAME]"
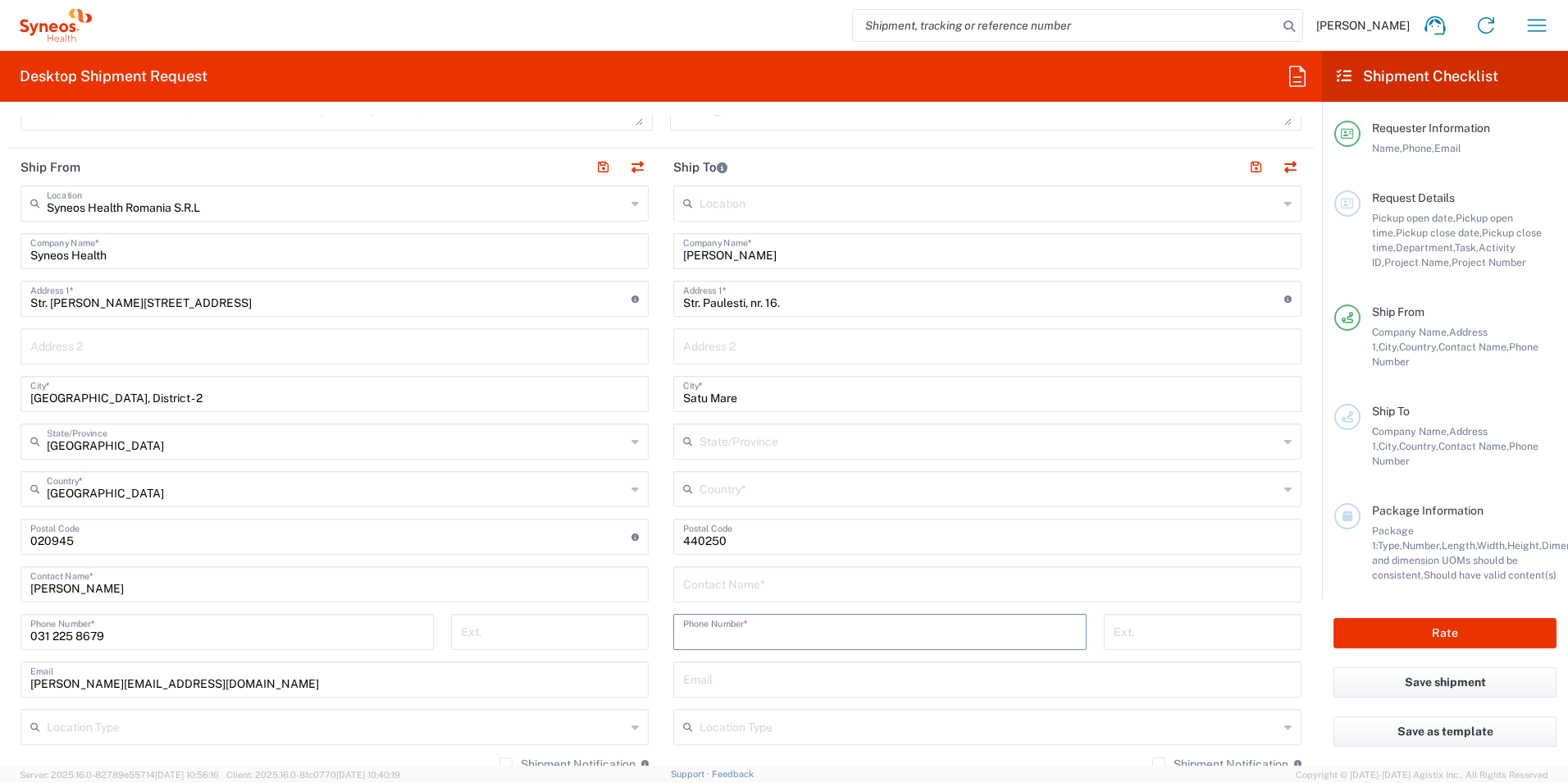
click at [819, 636] on input "tel" at bounding box center [879, 630] width 394 height 28
paste input "40 738 960 700"
type input "40 738 960 700"
click at [933, 586] on input "text" at bounding box center [987, 582] width 609 height 28
drag, startPoint x: 828, startPoint y: 251, endPoint x: 636, endPoint y: 255, distance: 192.0
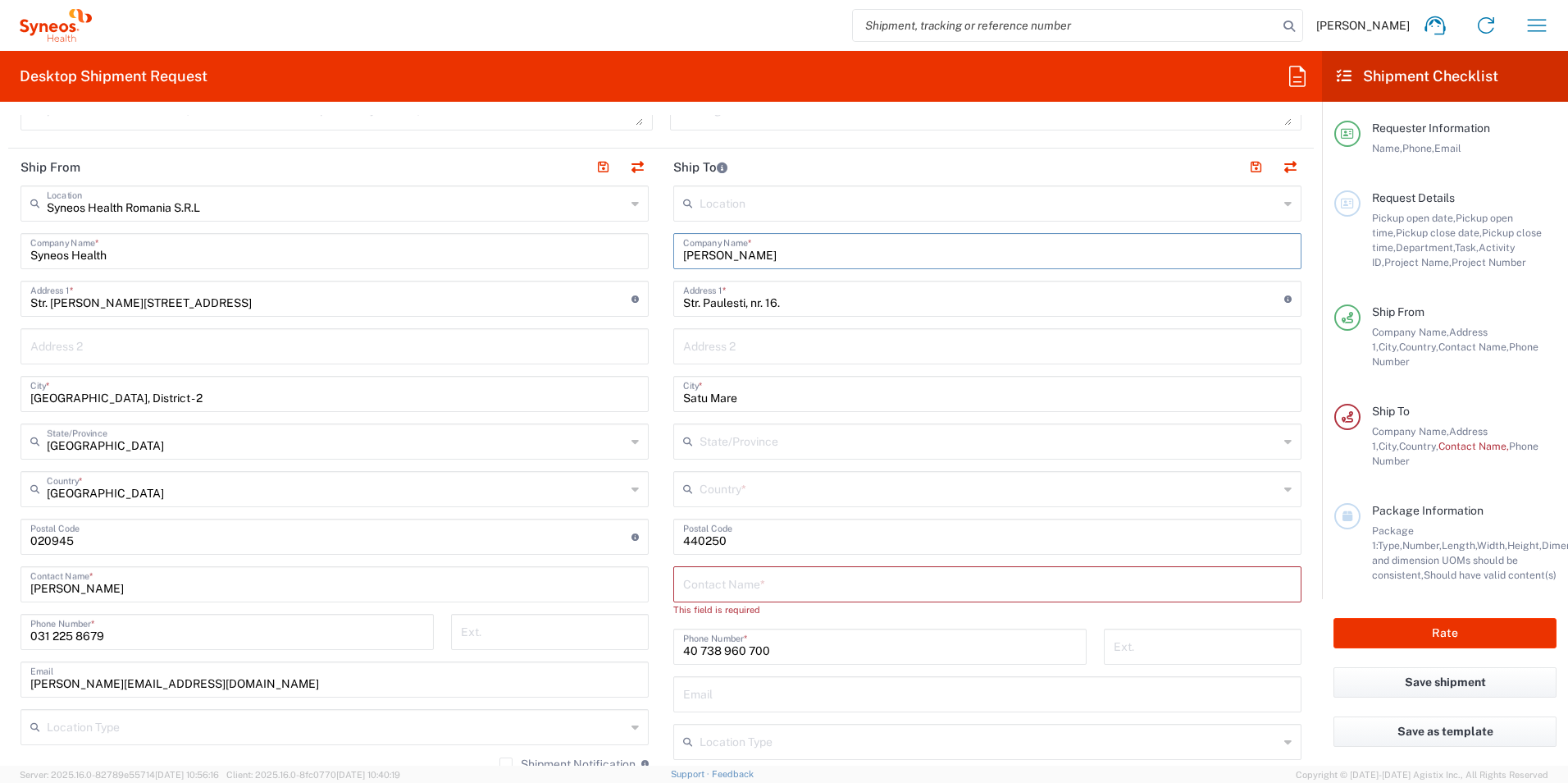
click at [636, 255] on div "Ship From Syneos Health [GEOGRAPHIC_DATA] S.R.L Location Syneos Health [GEOGRAP…" at bounding box center [661, 562] width 1306 height 828
click at [776, 575] on input "text" at bounding box center [987, 582] width 609 height 28
paste input "[PERSON_NAME]"
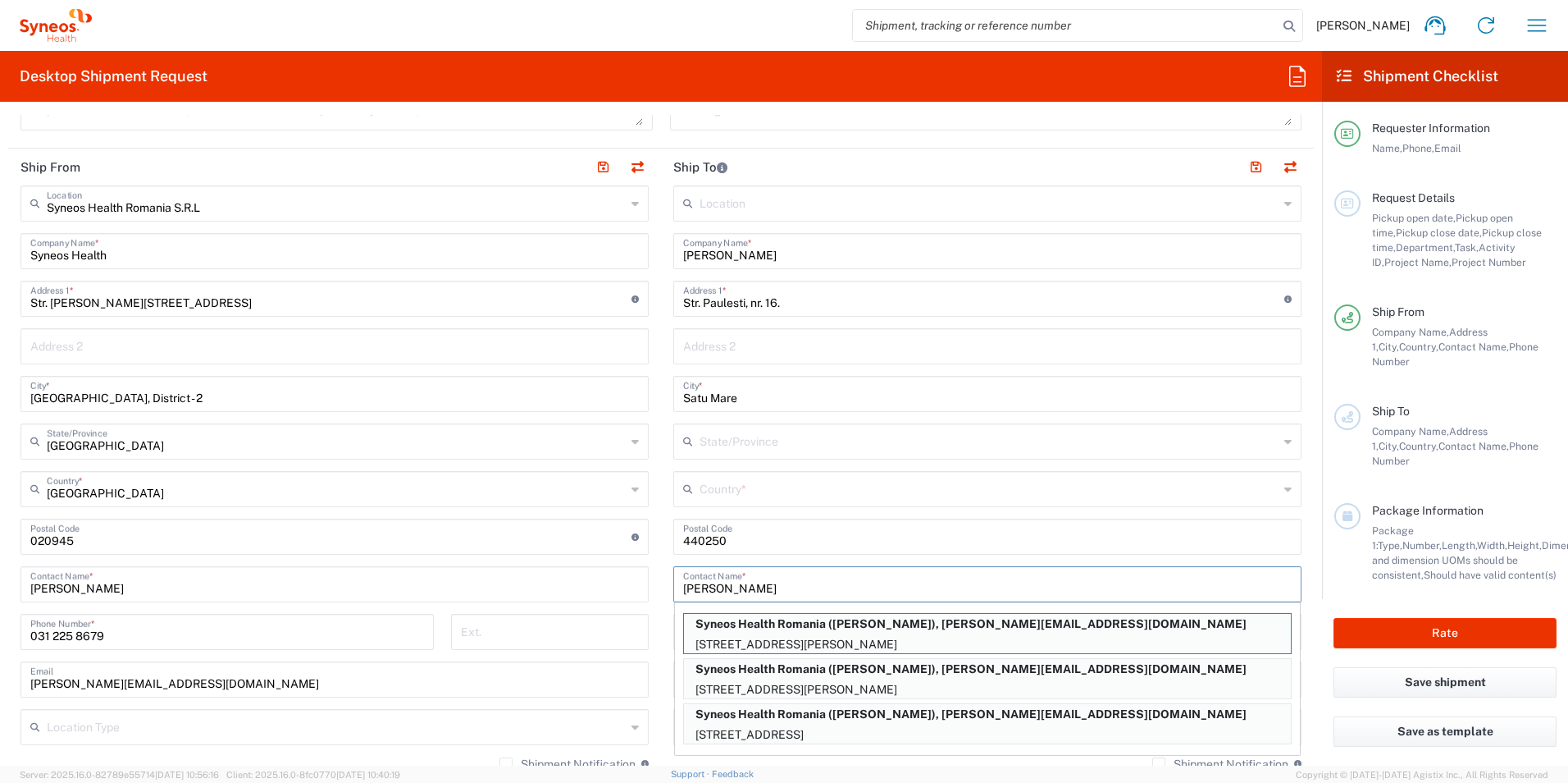
type input "[PERSON_NAME]"
click at [1016, 135] on div "Message" at bounding box center [985, 117] width 649 height 50
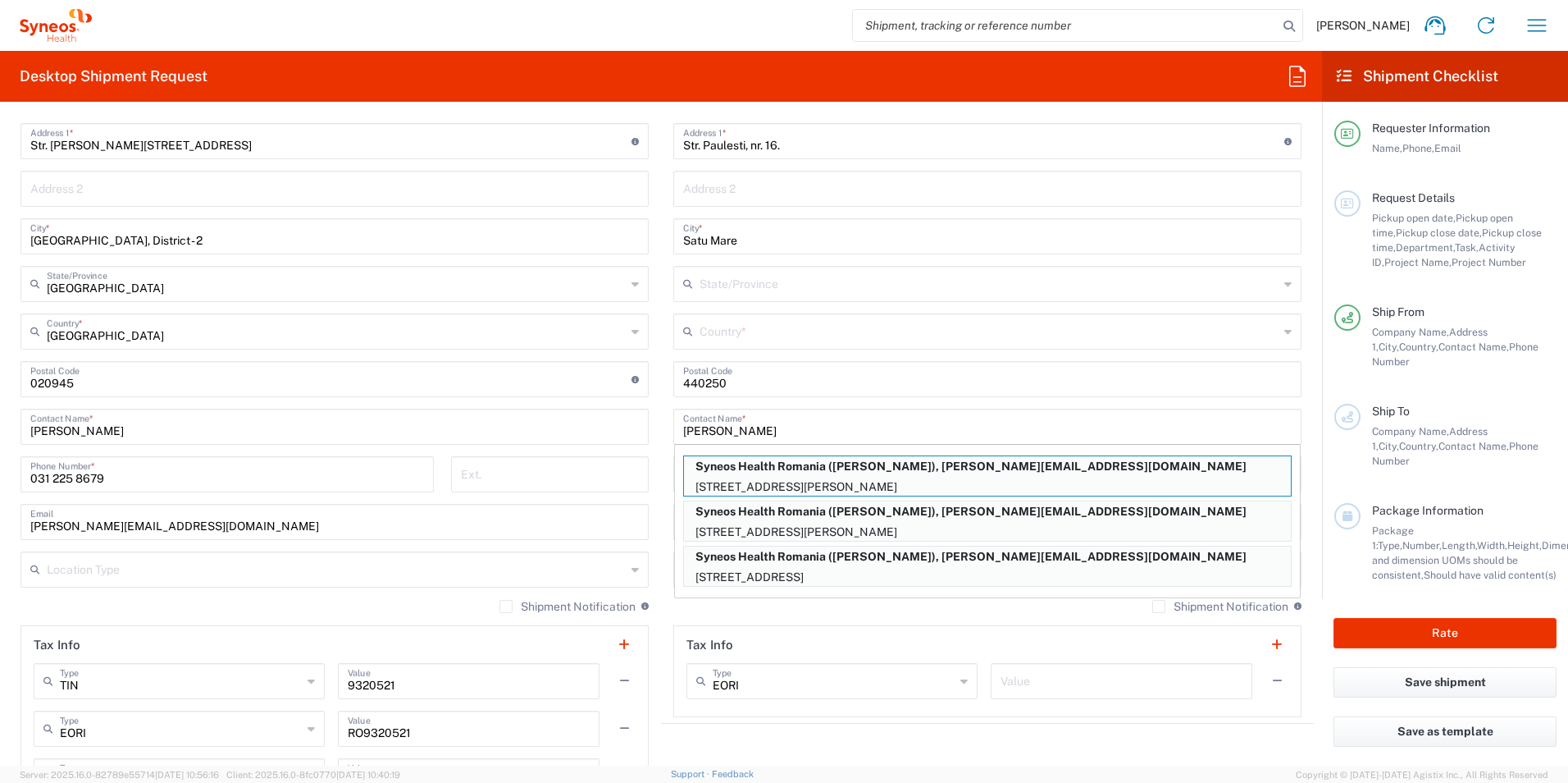
scroll to position [820, 0]
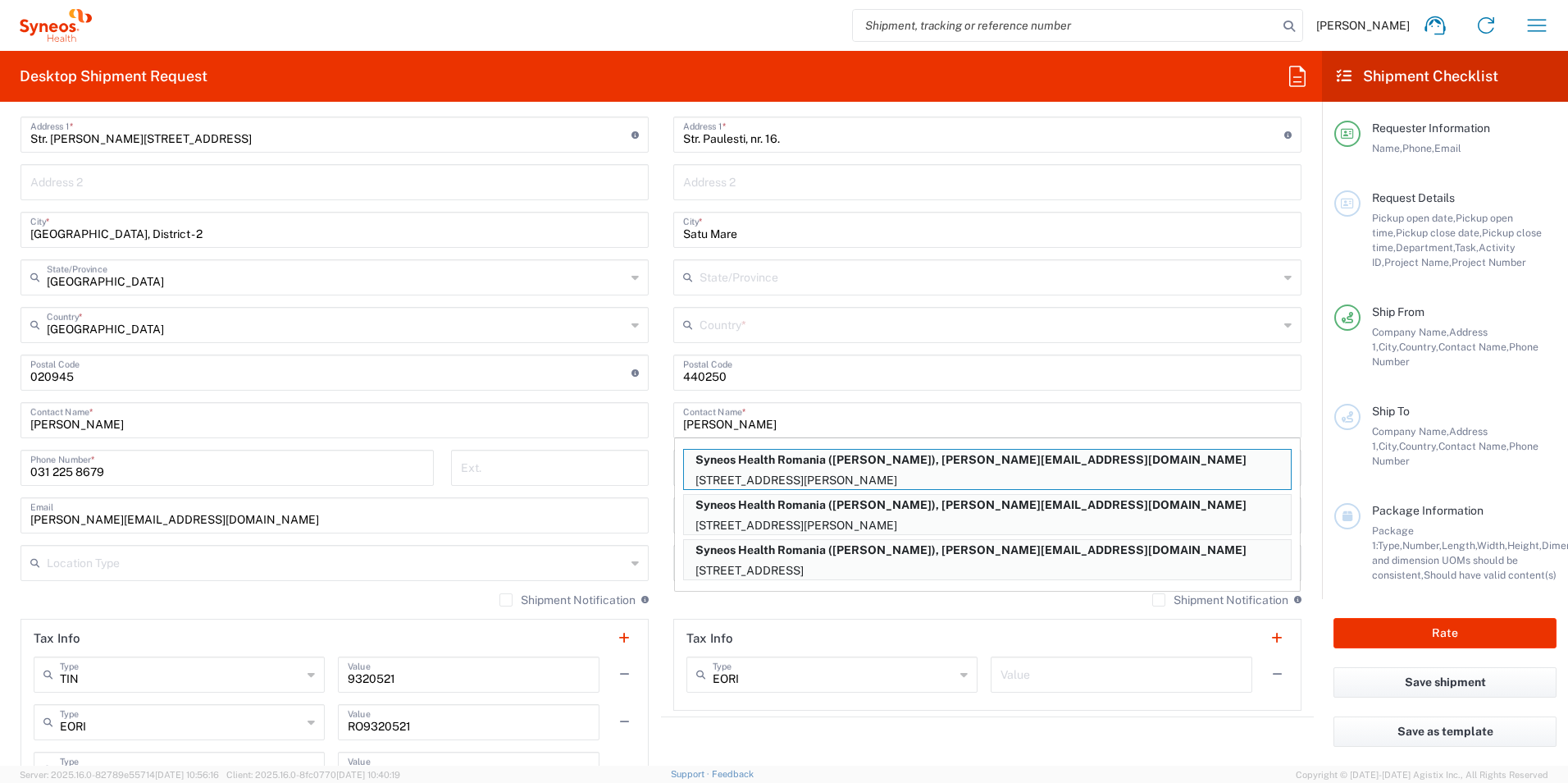
click at [1035, 752] on agx-shipment-stop-widget "Ship To Location [PERSON_NAME] LLC-[GEOGRAPHIC_DATA] [GEOGRAPHIC_DATA] [GEOGRAP…" at bounding box center [987, 398] width 653 height 828
click at [782, 667] on input "text" at bounding box center [834, 673] width 242 height 28
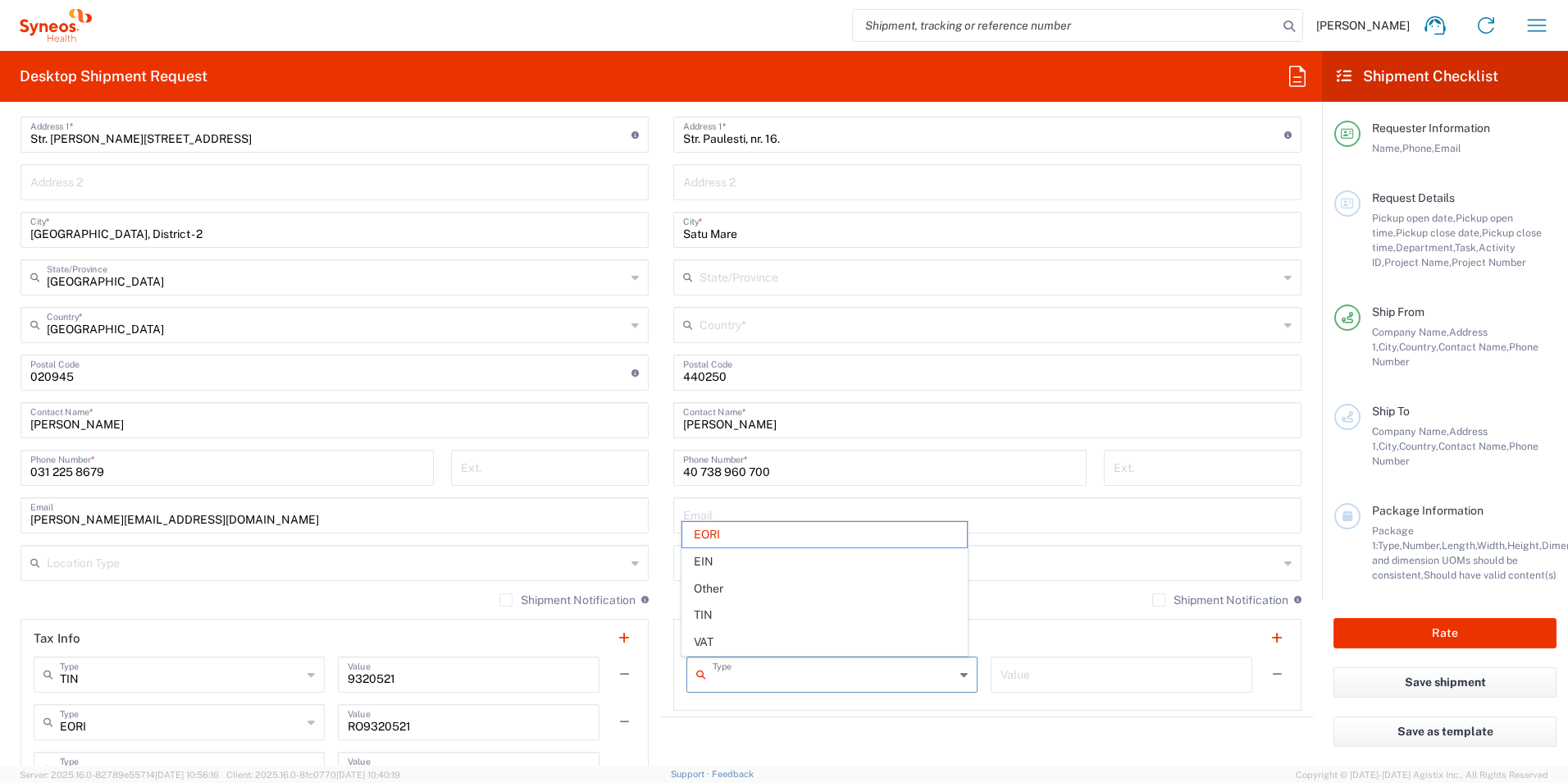
click at [1020, 734] on agx-shipment-stop-widget "Ship To Location [PERSON_NAME] LLC-[GEOGRAPHIC_DATA] [GEOGRAPHIC_DATA] [GEOGRAP…" at bounding box center [987, 398] width 653 height 828
type input "EORI"
click at [781, 525] on input "text" at bounding box center [987, 513] width 609 height 28
paste input "[PERSON_NAME][EMAIL_ADDRESS][DOMAIN_NAME]"
click at [1015, 520] on input "[PERSON_NAME][EMAIL_ADDRESS][DOMAIN_NAME]" at bounding box center [987, 513] width 609 height 28
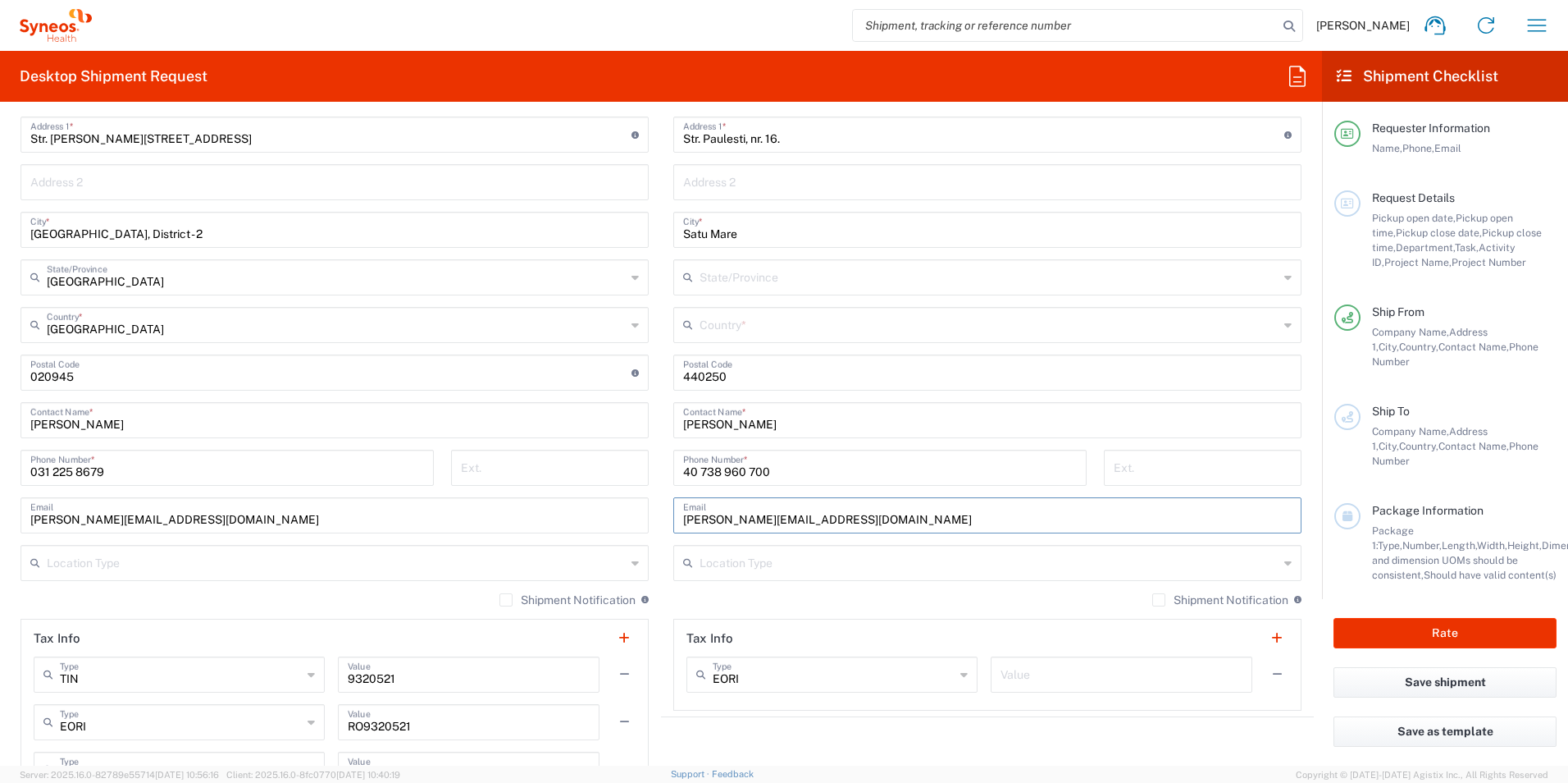
type input "[PERSON_NAME][EMAIL_ADDRESS][DOMAIN_NAME]"
click at [815, 567] on input "text" at bounding box center [990, 561] width 579 height 28
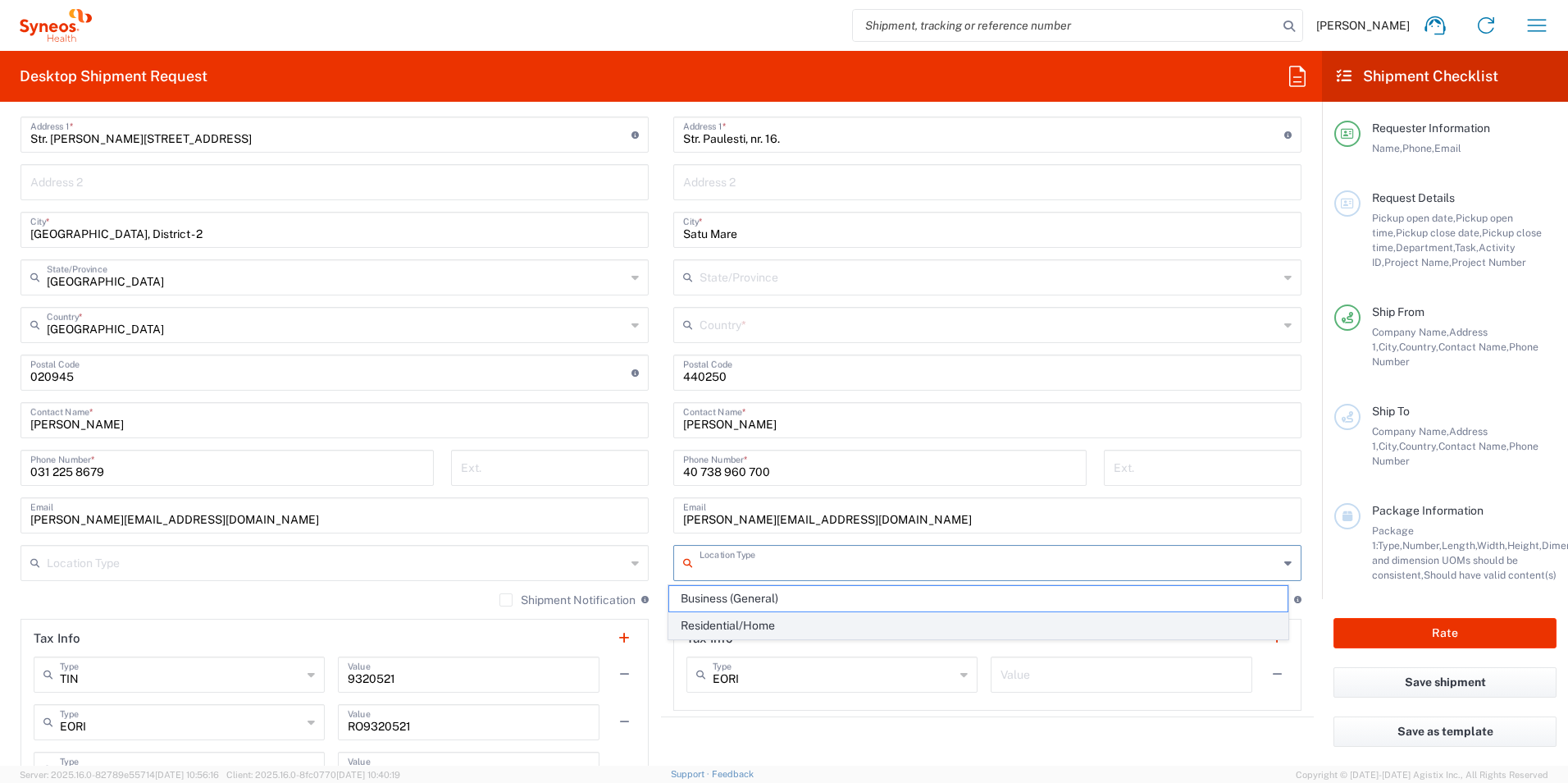
click at [784, 618] on span "Residential/Home" at bounding box center [978, 625] width 619 height 25
type input "Residential/Home"
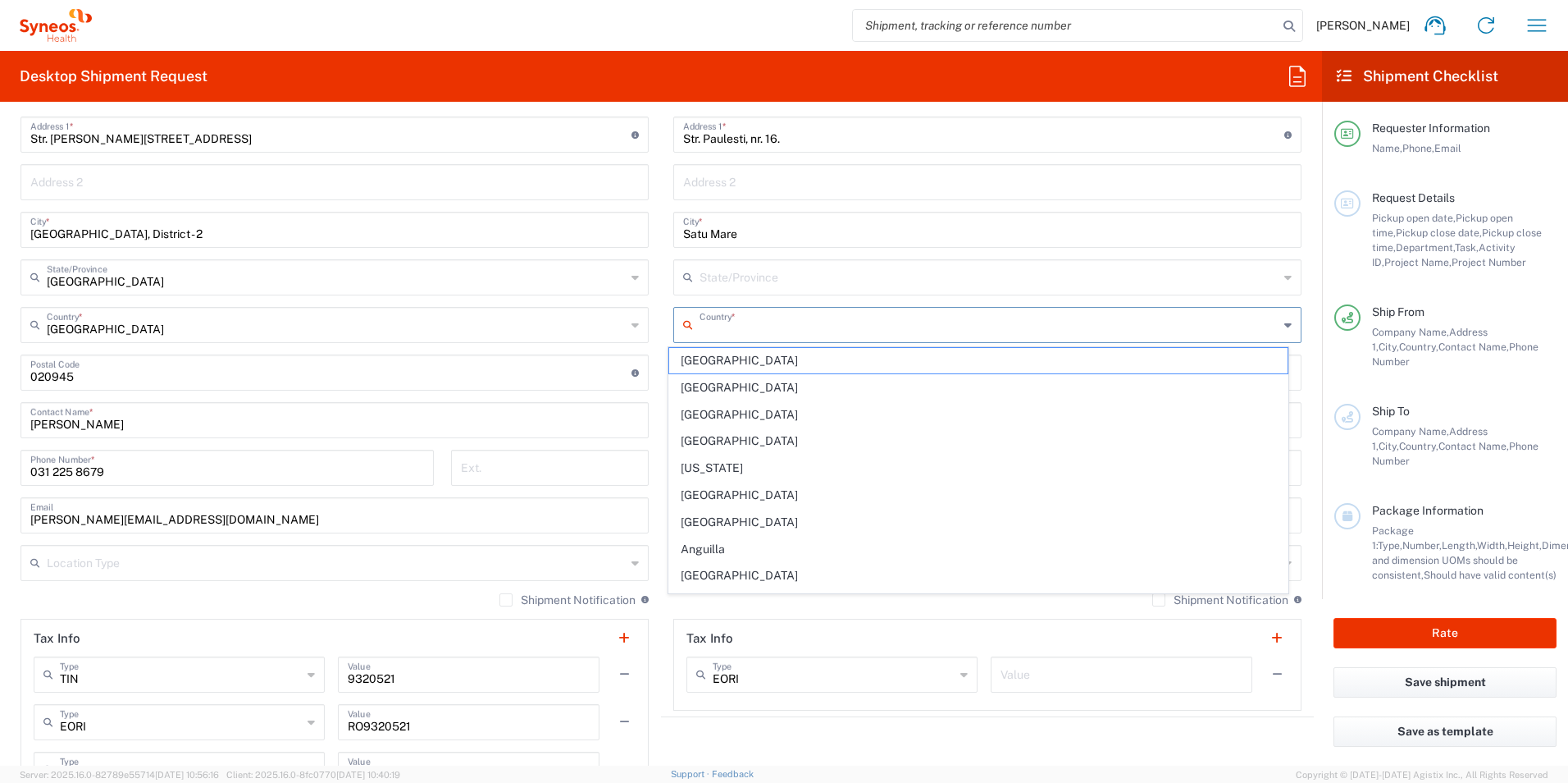
click at [903, 323] on input "text" at bounding box center [990, 323] width 579 height 28
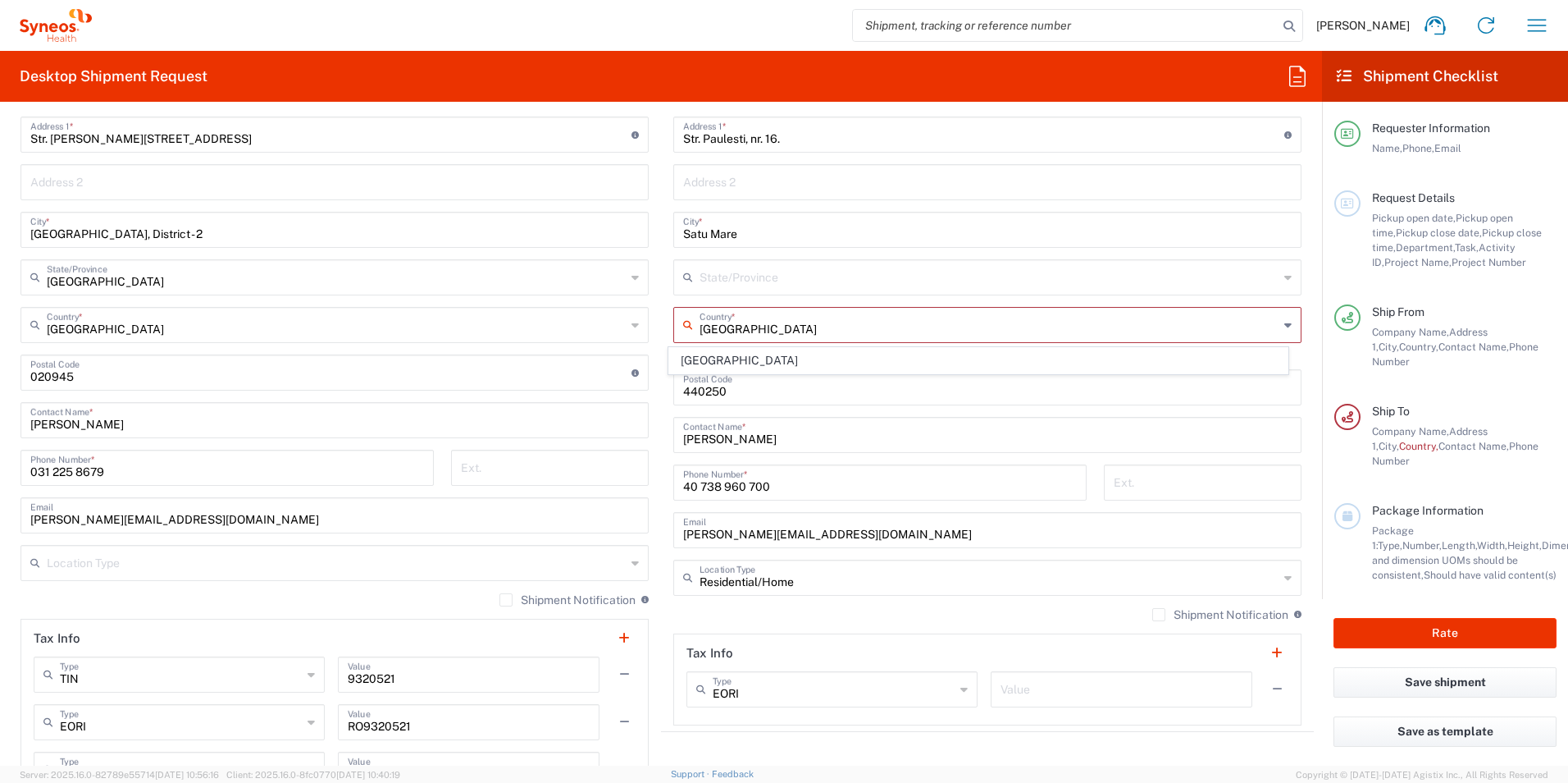
type input "[GEOGRAPHIC_DATA]"
click at [921, 280] on input "text" at bounding box center [990, 275] width 579 height 28
click at [818, 192] on input "text" at bounding box center [987, 180] width 609 height 28
click at [775, 329] on input "text" at bounding box center [990, 323] width 579 height 28
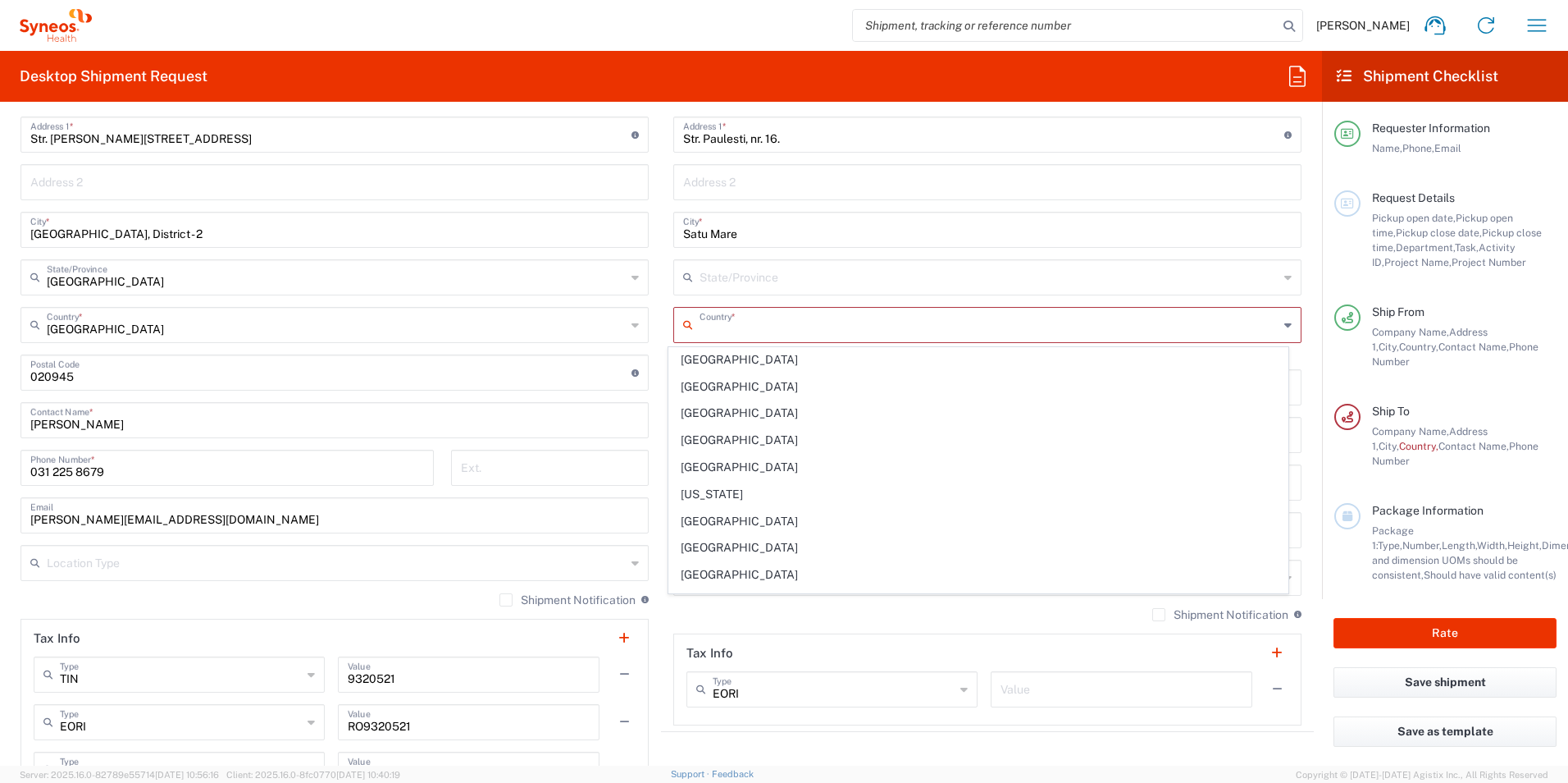
scroll to position [4820, 0]
click at [714, 401] on span "[GEOGRAPHIC_DATA]" at bounding box center [978, 410] width 619 height 25
type input "[GEOGRAPHIC_DATA]"
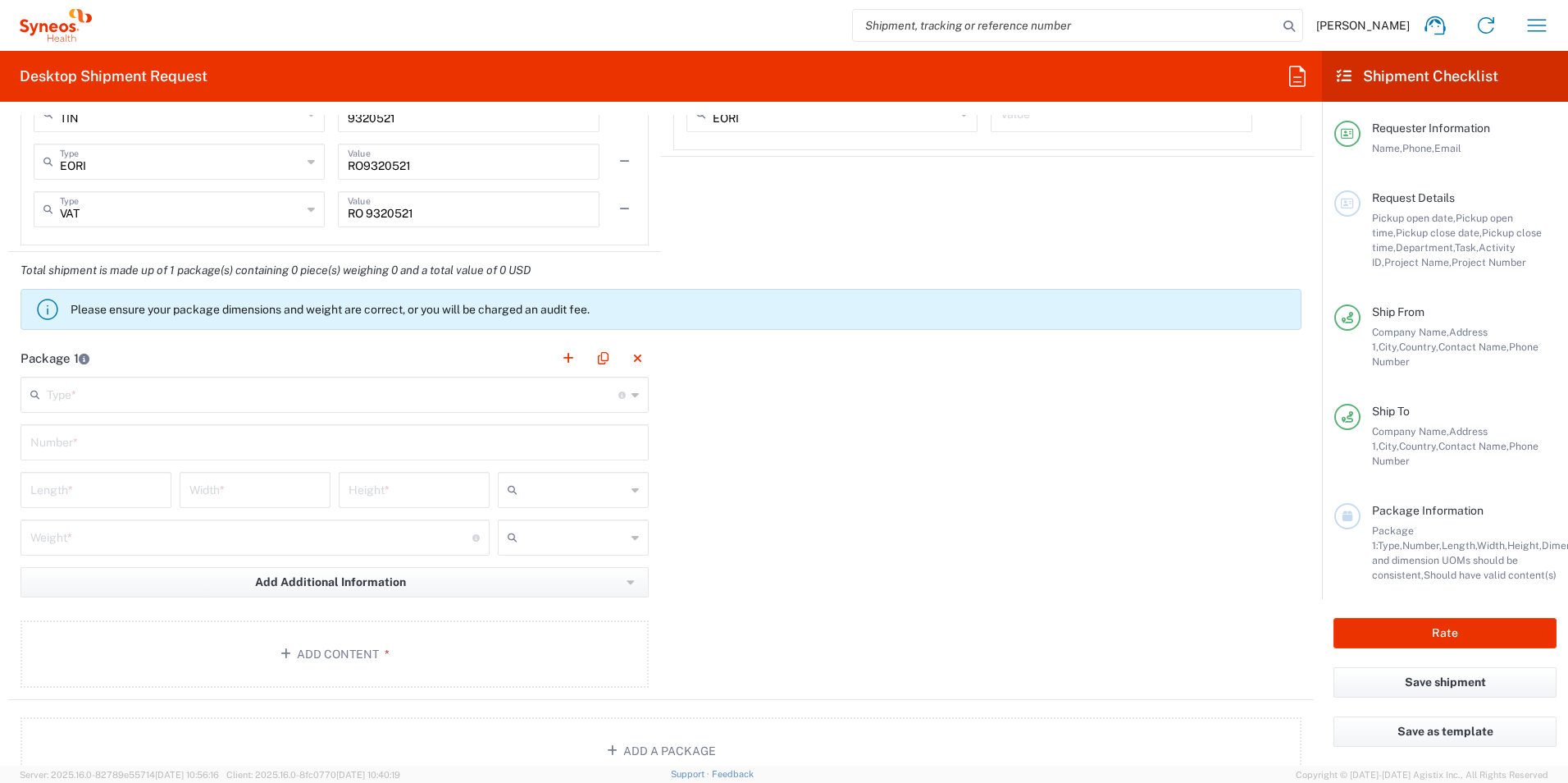
scroll to position [1394, 0]
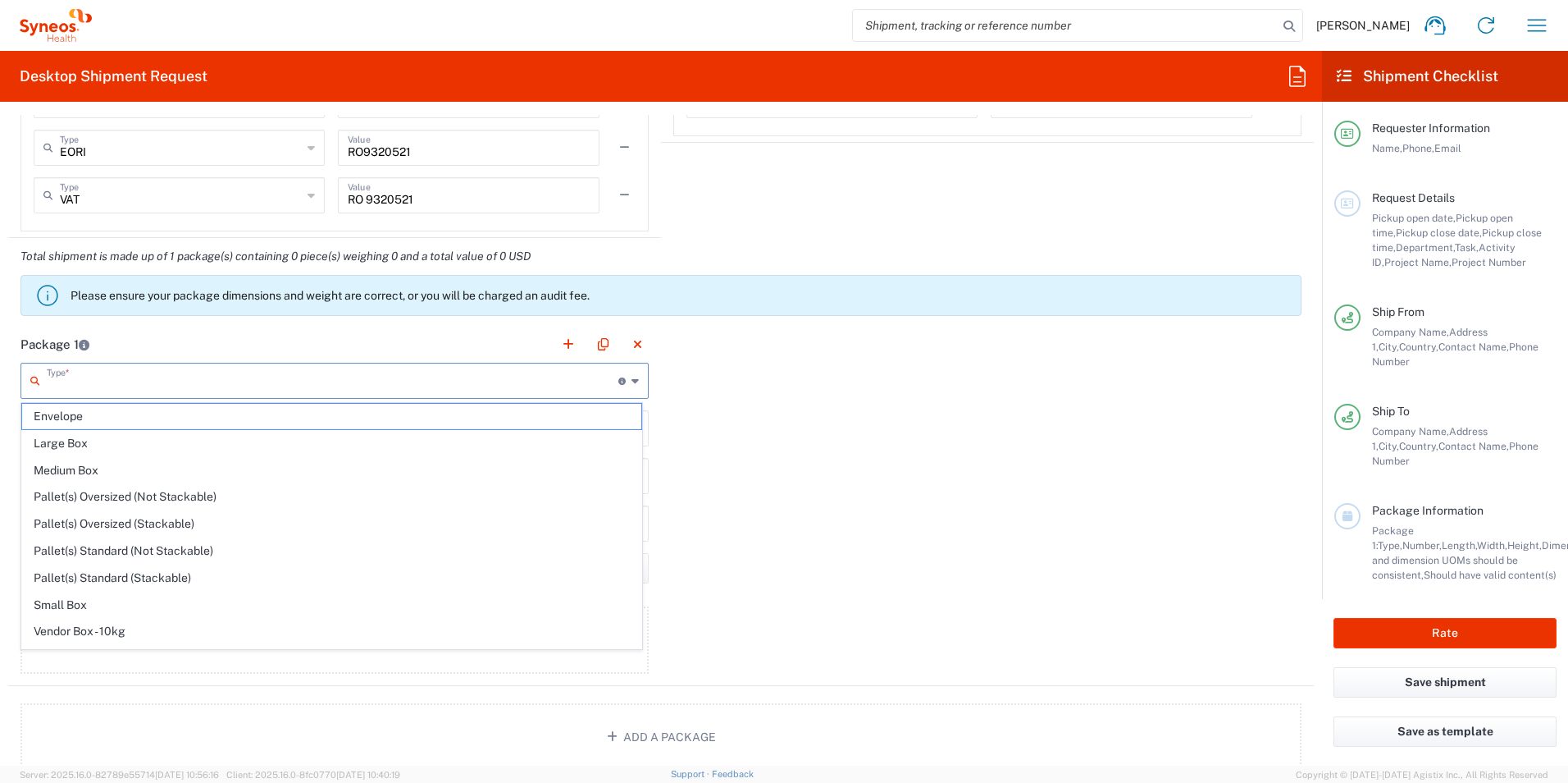
click at [497, 390] on input "text" at bounding box center [332, 379] width 572 height 28
click at [447, 412] on span "Envelope" at bounding box center [332, 416] width 619 height 25
type input "Envelope"
type input "1"
type input "9.5"
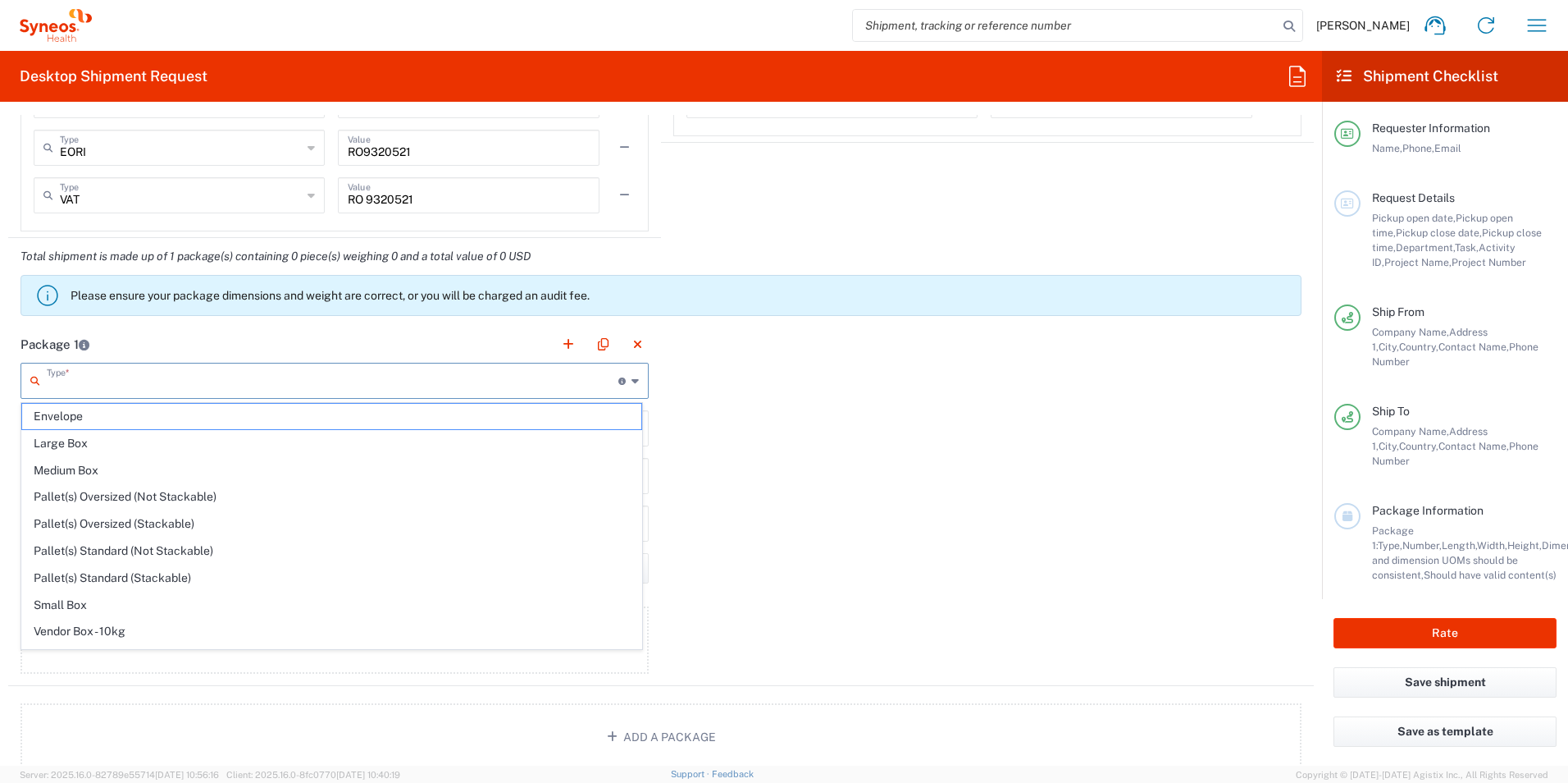
type input "12.5"
type input "0.25"
type input "in"
type input "0.45"
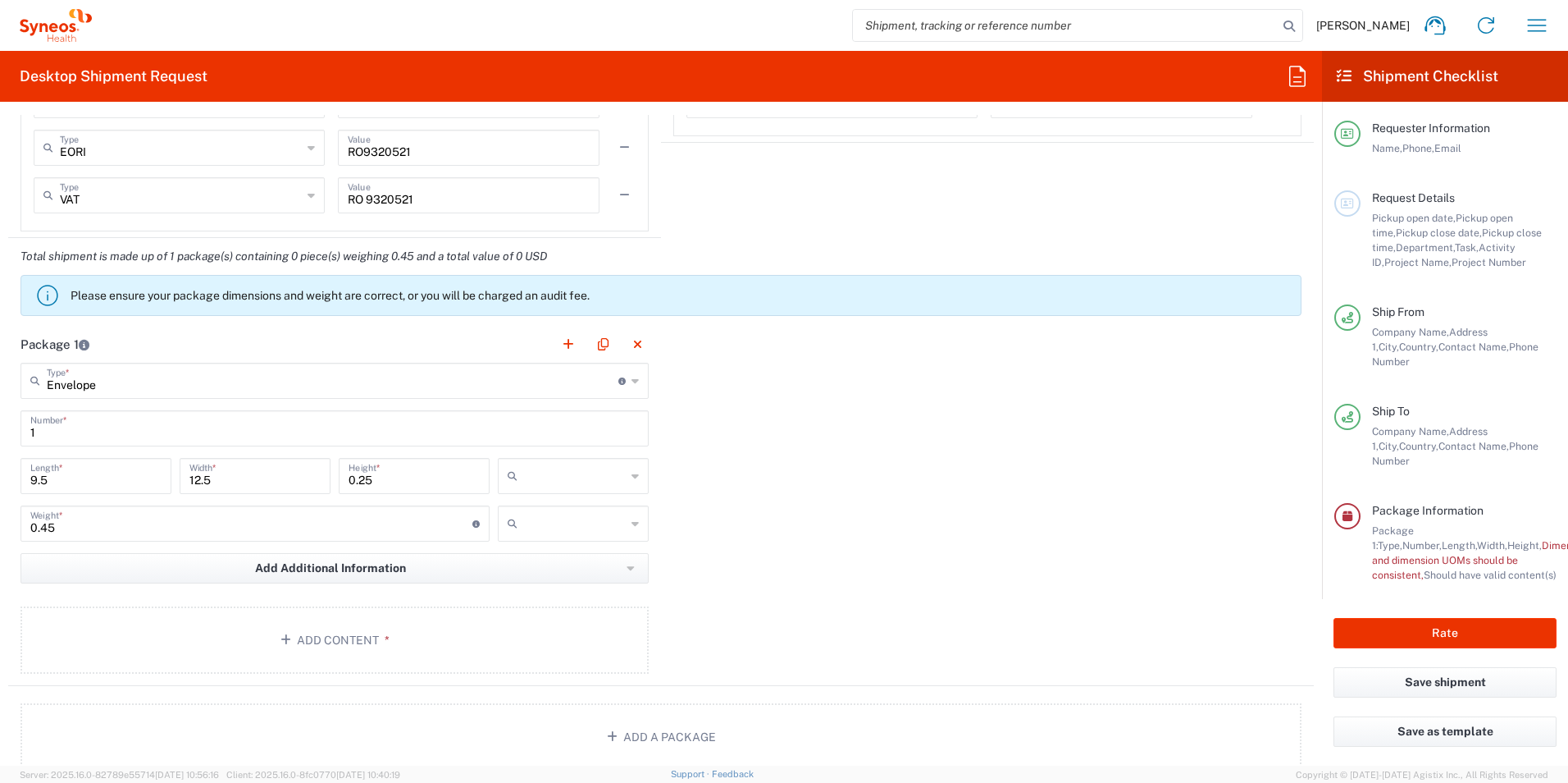
click at [591, 479] on input "text" at bounding box center [575, 476] width 102 height 26
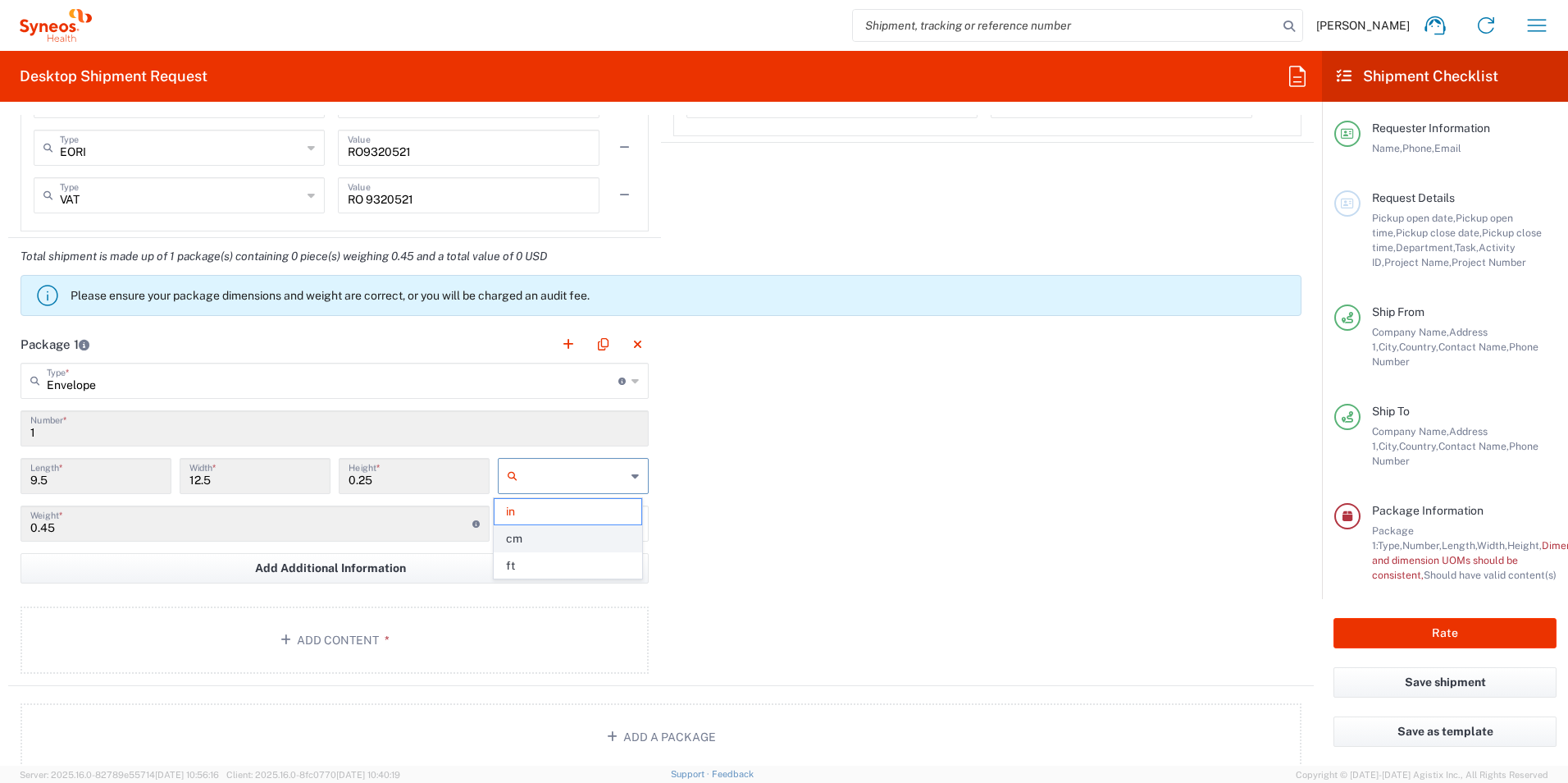
click at [546, 543] on span "cm" at bounding box center [567, 538] width 146 height 25
type input "24.13"
type input "31.75"
type input "0.64"
type input "cm"
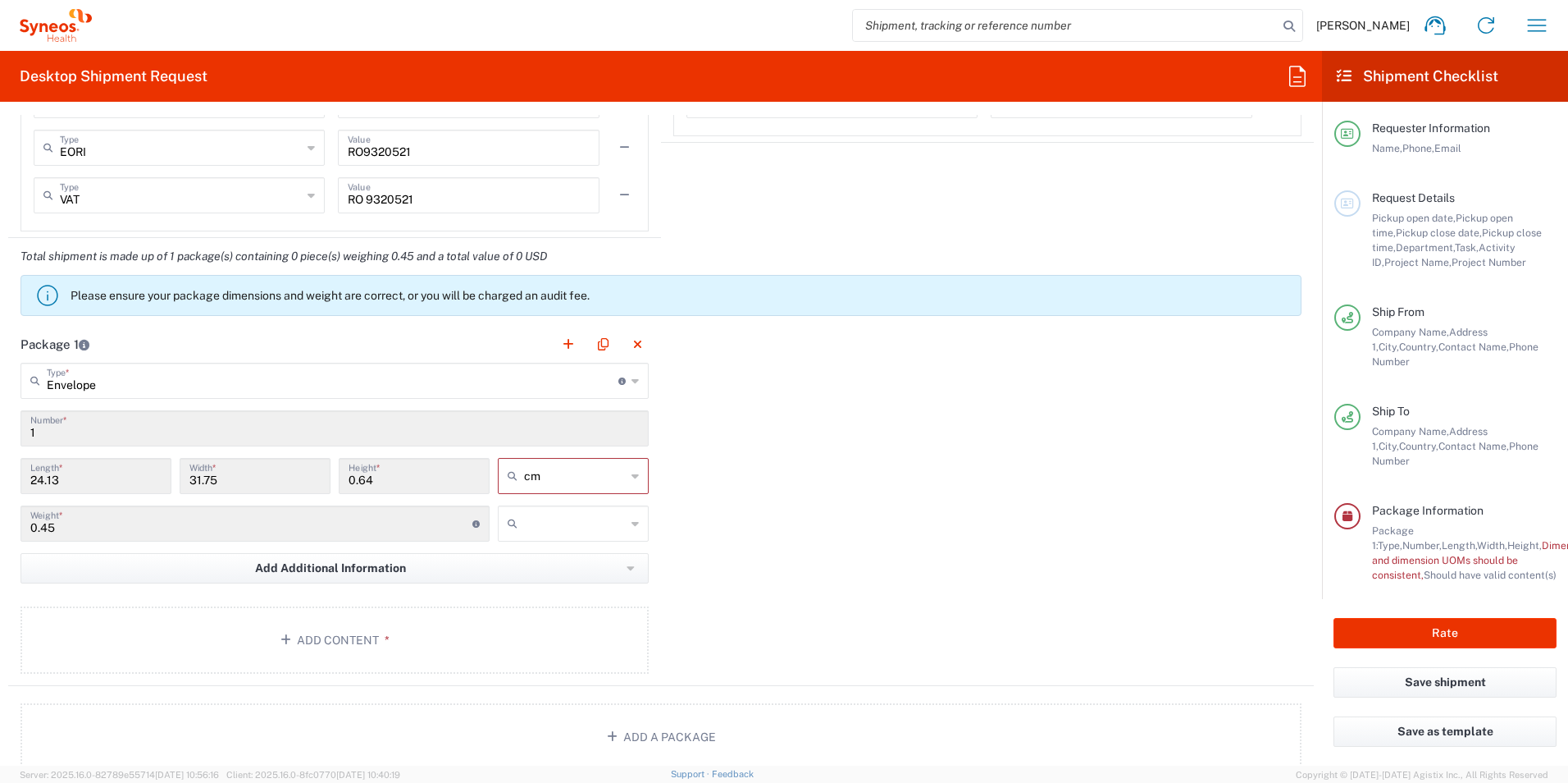
click at [525, 523] on input "text" at bounding box center [575, 523] width 102 height 26
click at [519, 565] on span "kgs" at bounding box center [567, 559] width 146 height 25
type input "kgs"
click at [512, 634] on button "Add Content *" at bounding box center [334, 640] width 628 height 67
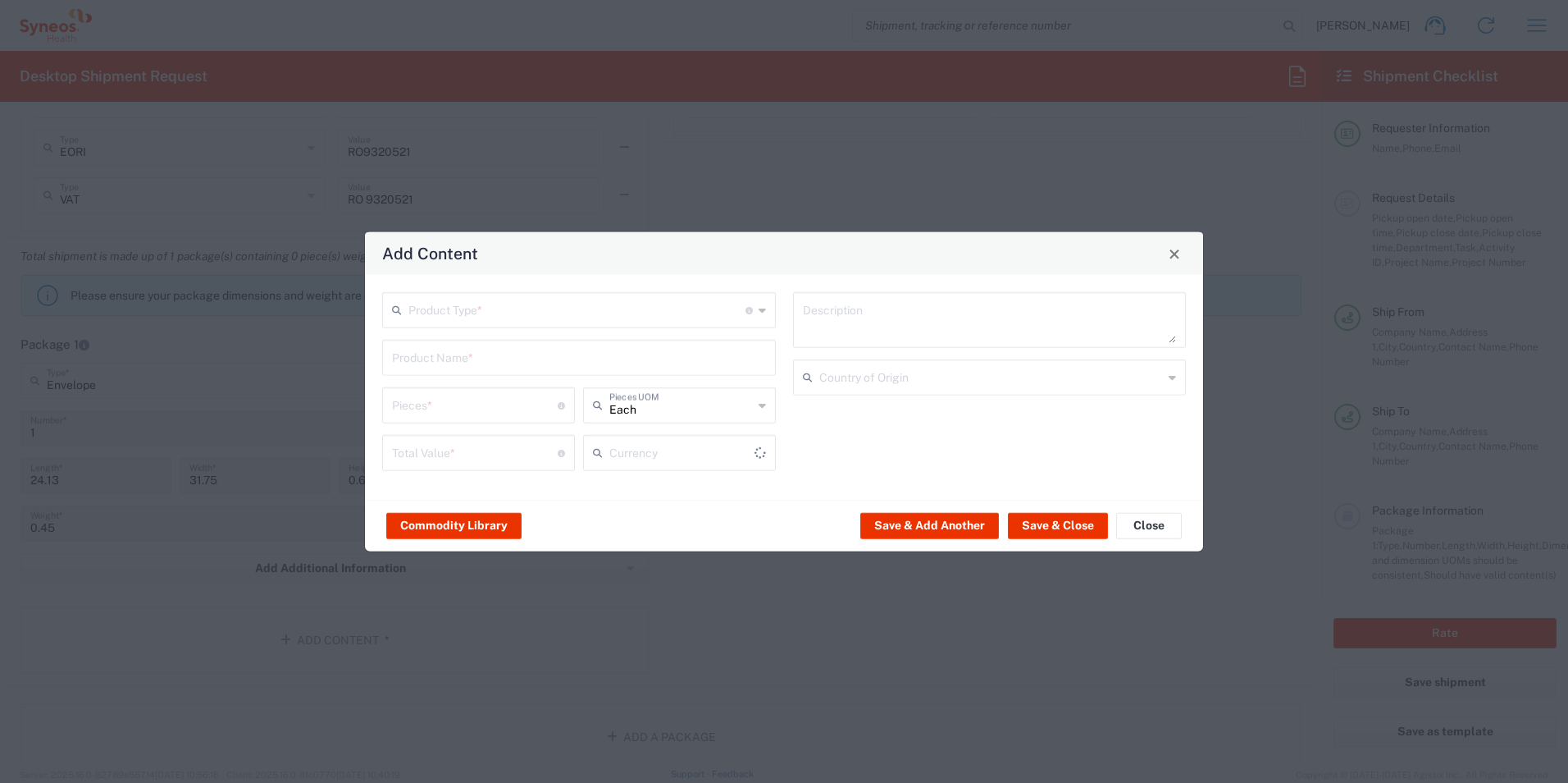
type input "US Dollar"
click at [564, 313] on input "text" at bounding box center [577, 309] width 337 height 28
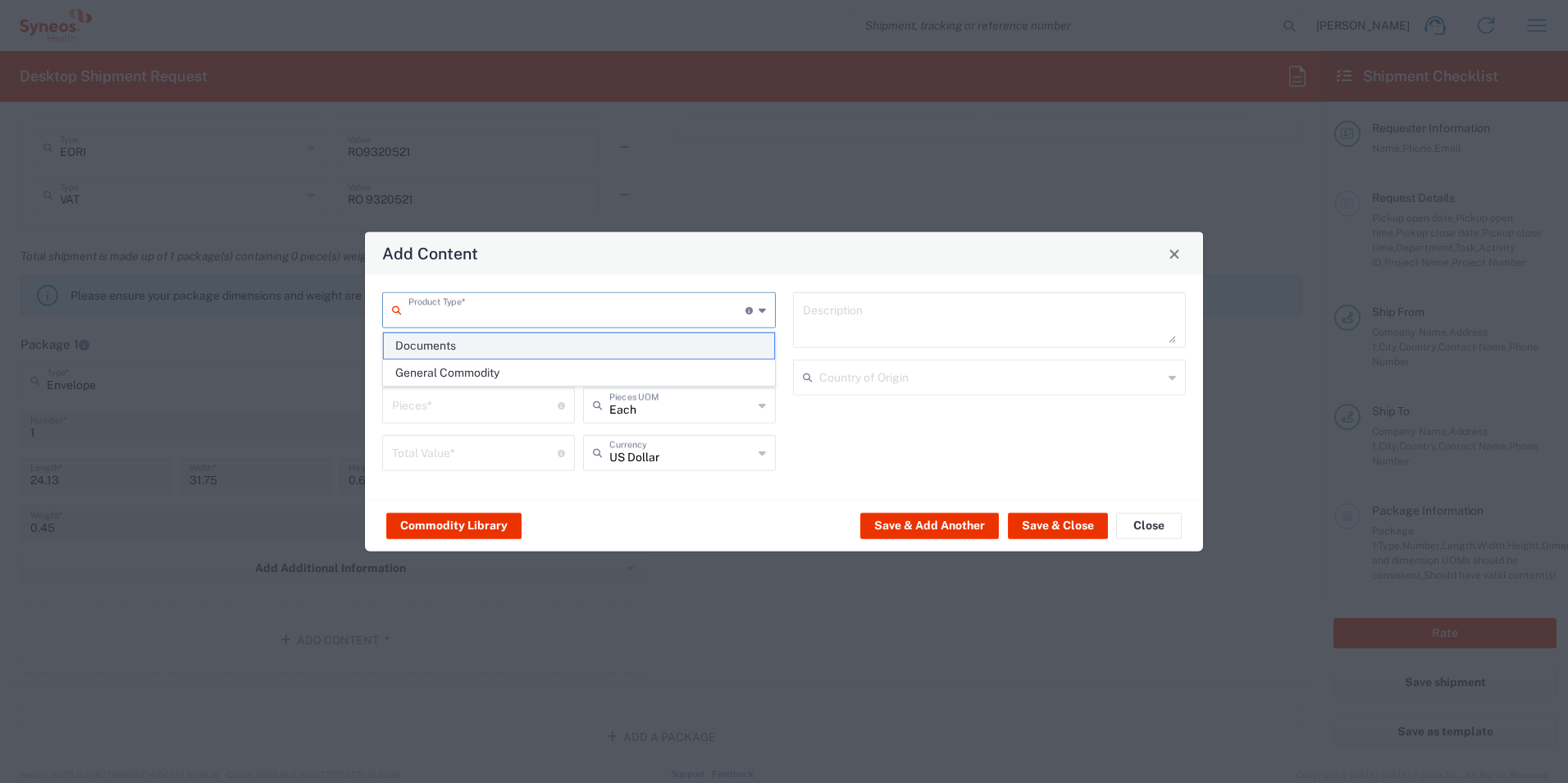
click at [546, 348] on span "Documents" at bounding box center [578, 345] width 390 height 25
type input "Documents"
type input "1"
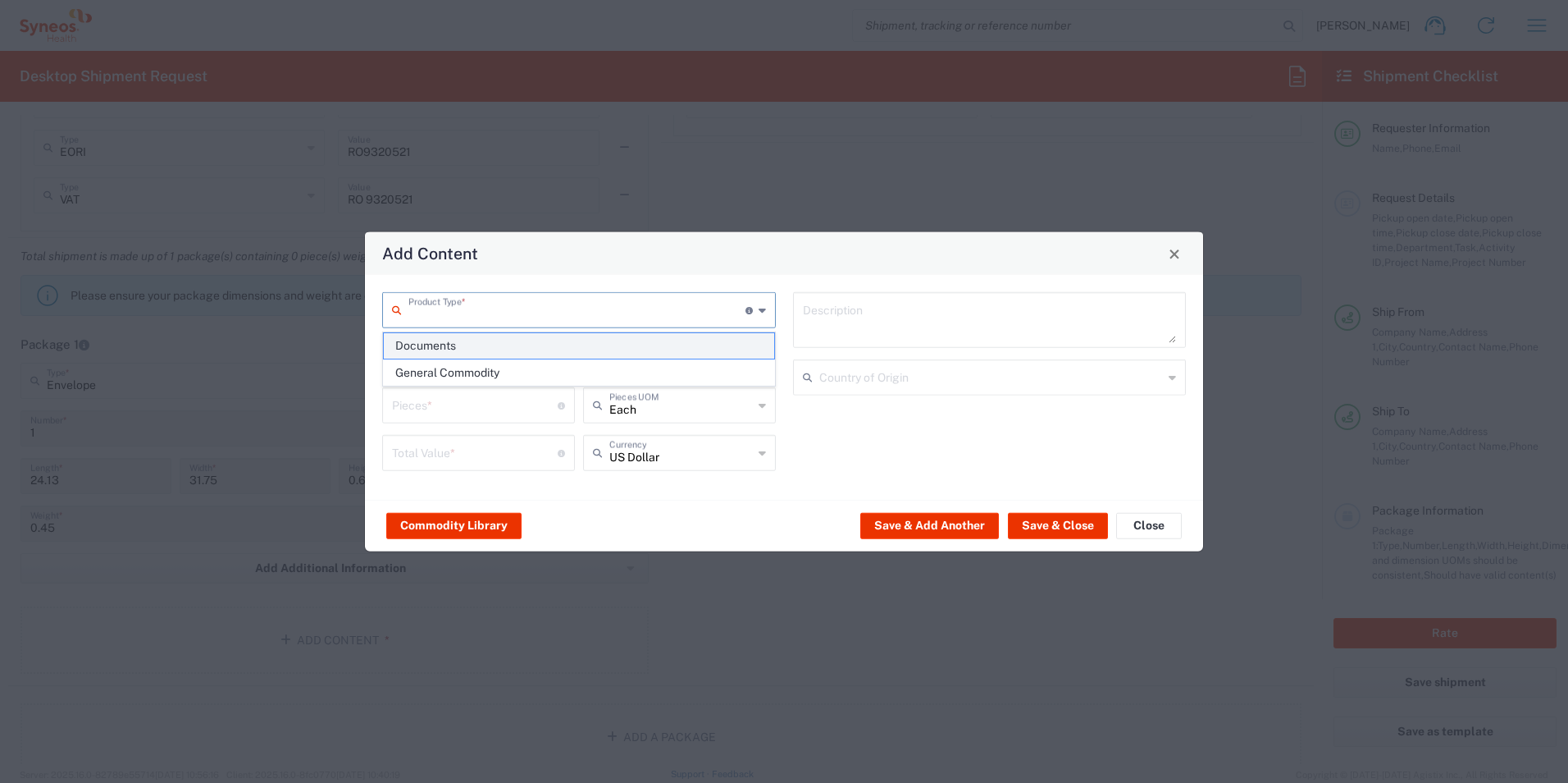
type textarea "Documents"
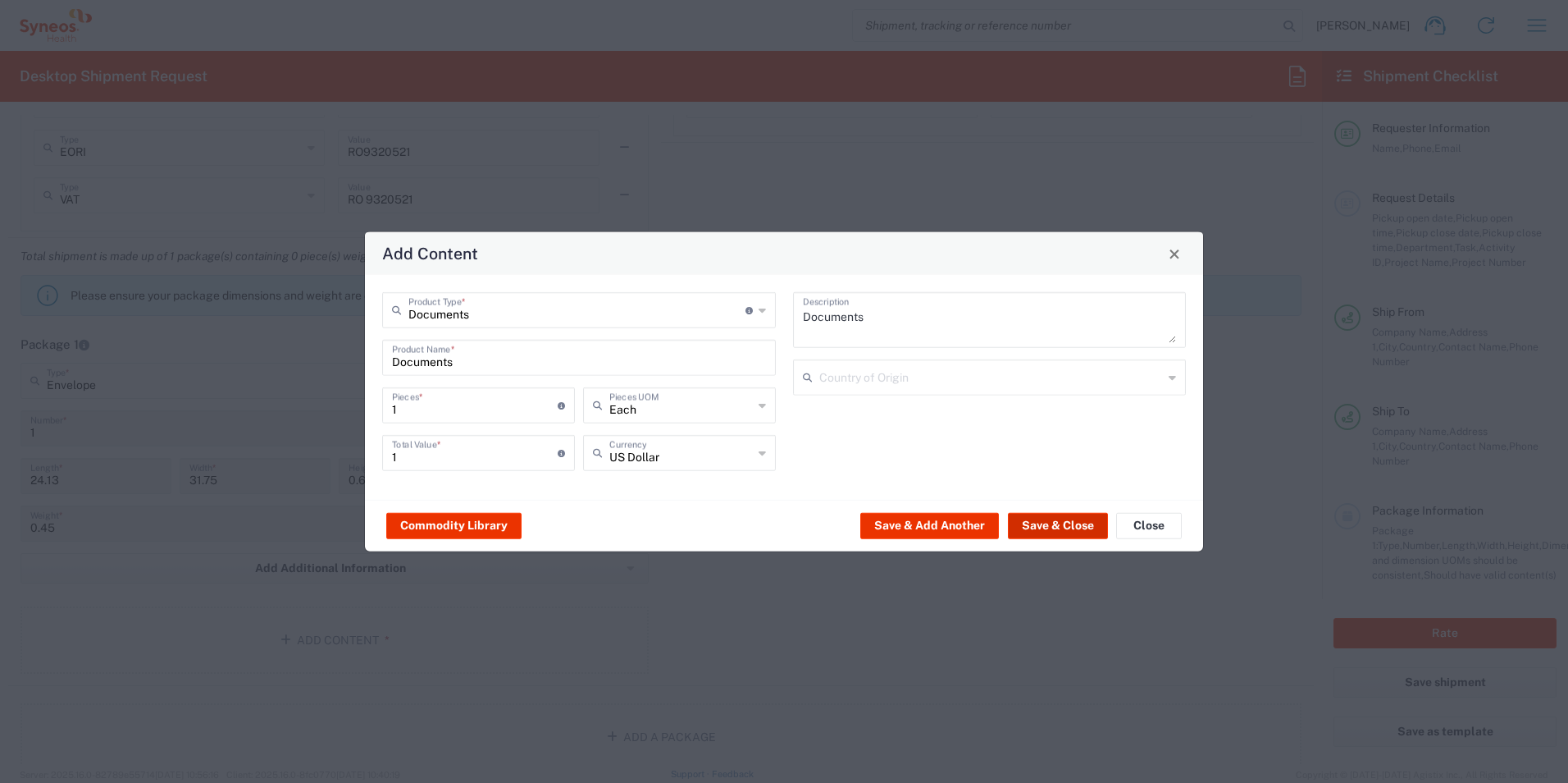
click at [1048, 530] on button "Save & Close" at bounding box center [1058, 525] width 100 height 26
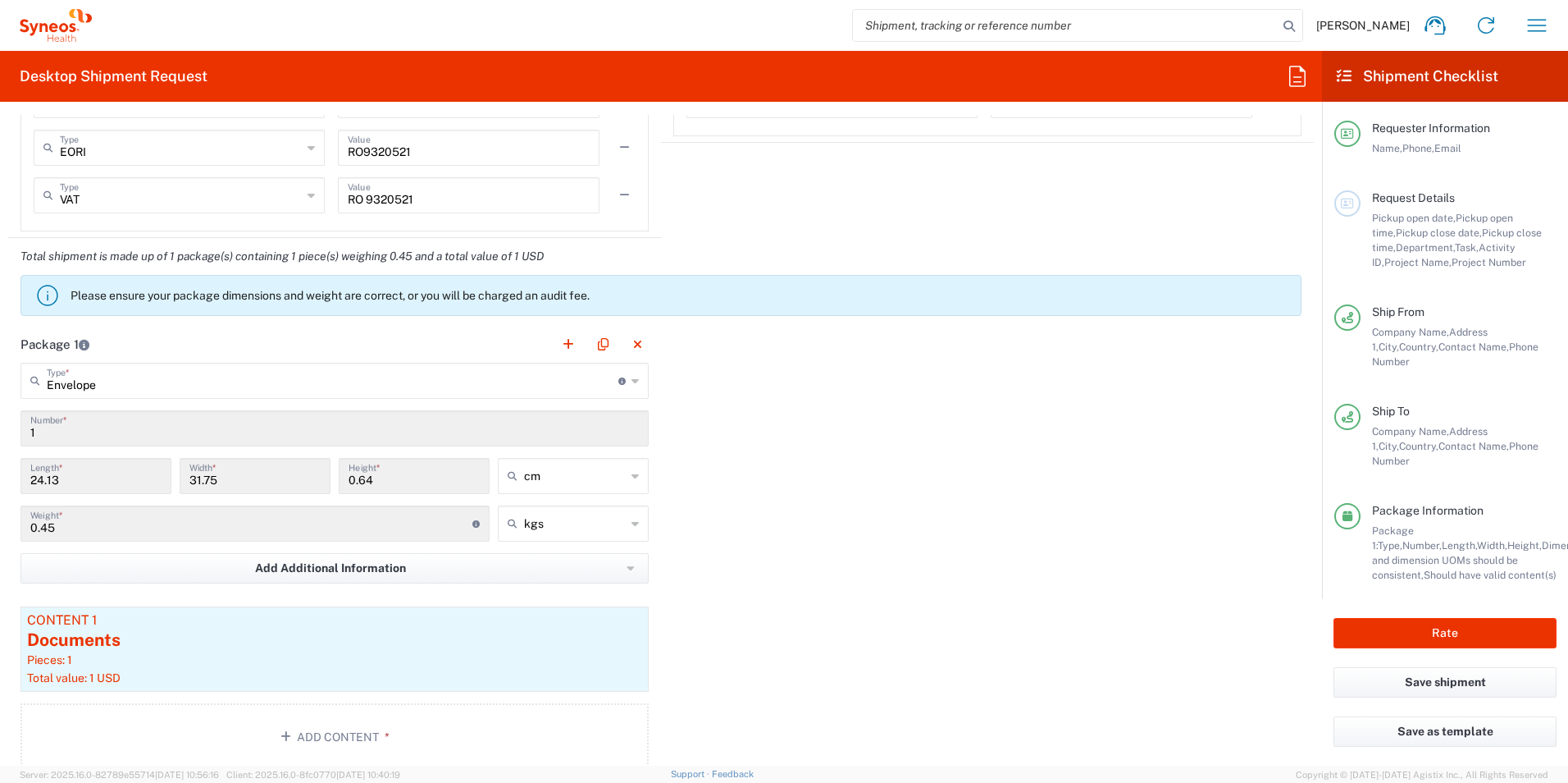
click at [1125, 539] on div "Package 1 Envelope Type * Material used to package goods Envelope Large Box Med…" at bounding box center [661, 554] width 1306 height 457
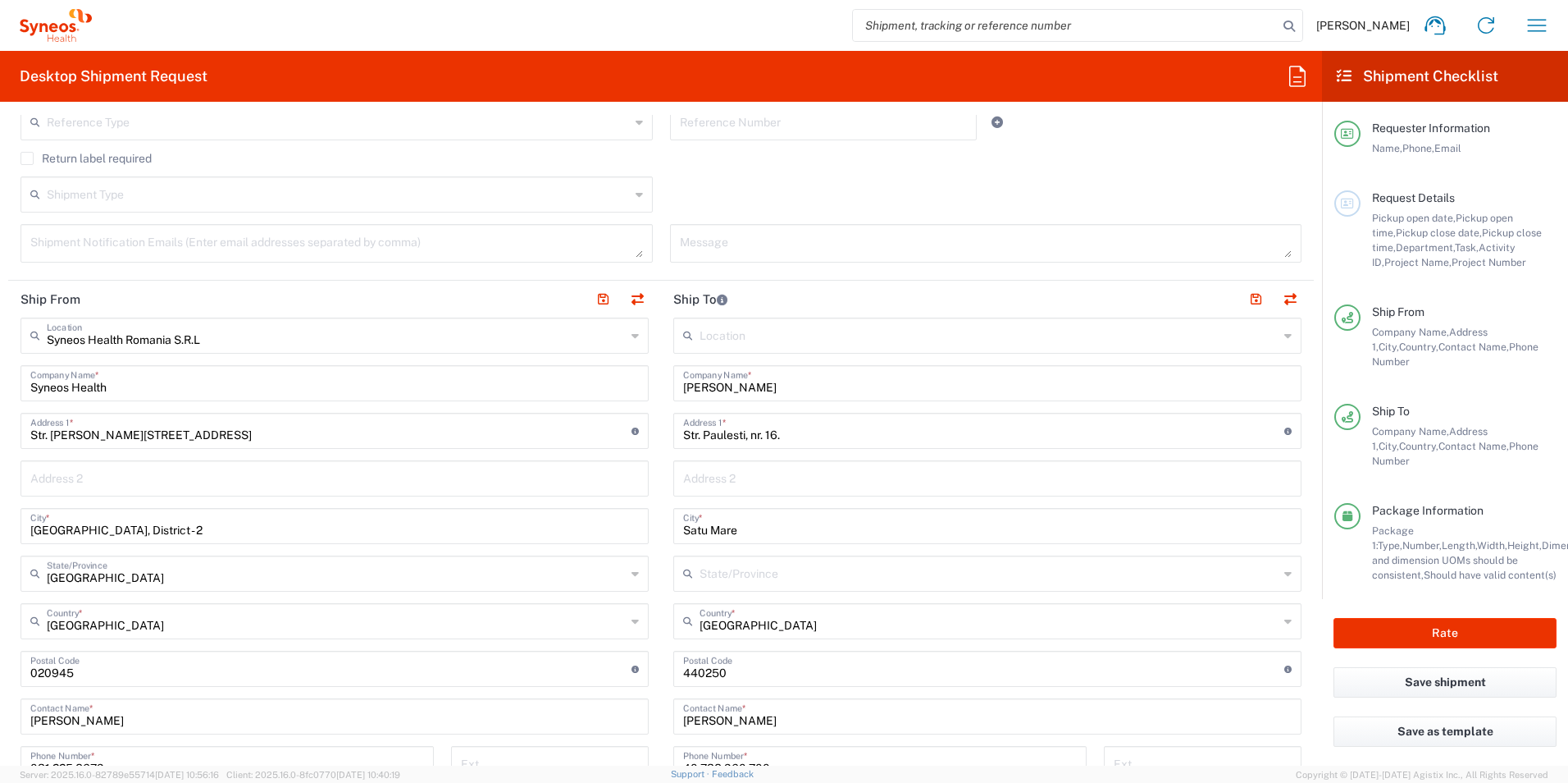
scroll to position [499, 0]
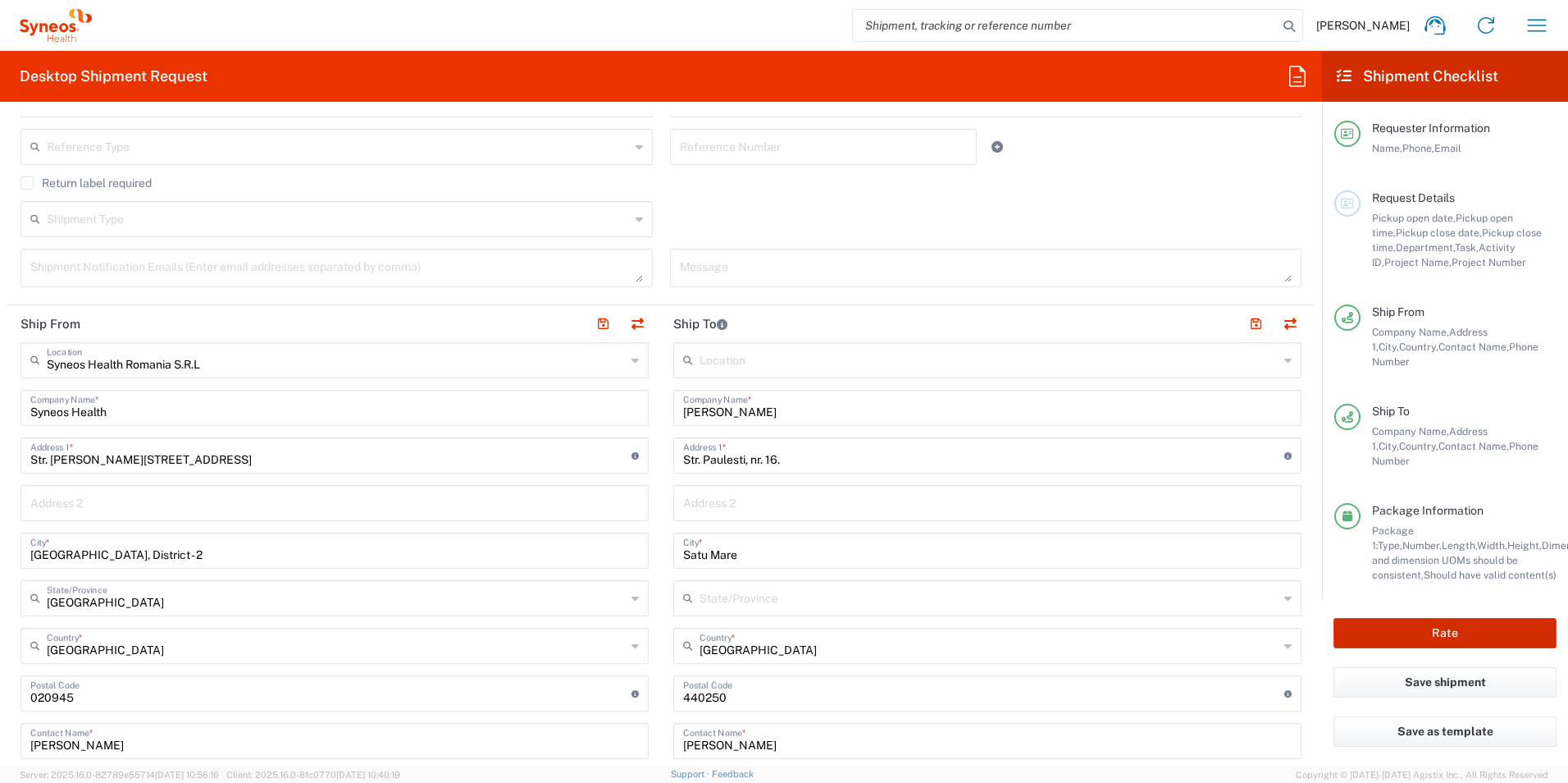
click at [1431, 630] on button "Rate" at bounding box center [1445, 632] width 223 height 30
type input "8350 DEPARTMENTAL EXPENSE"
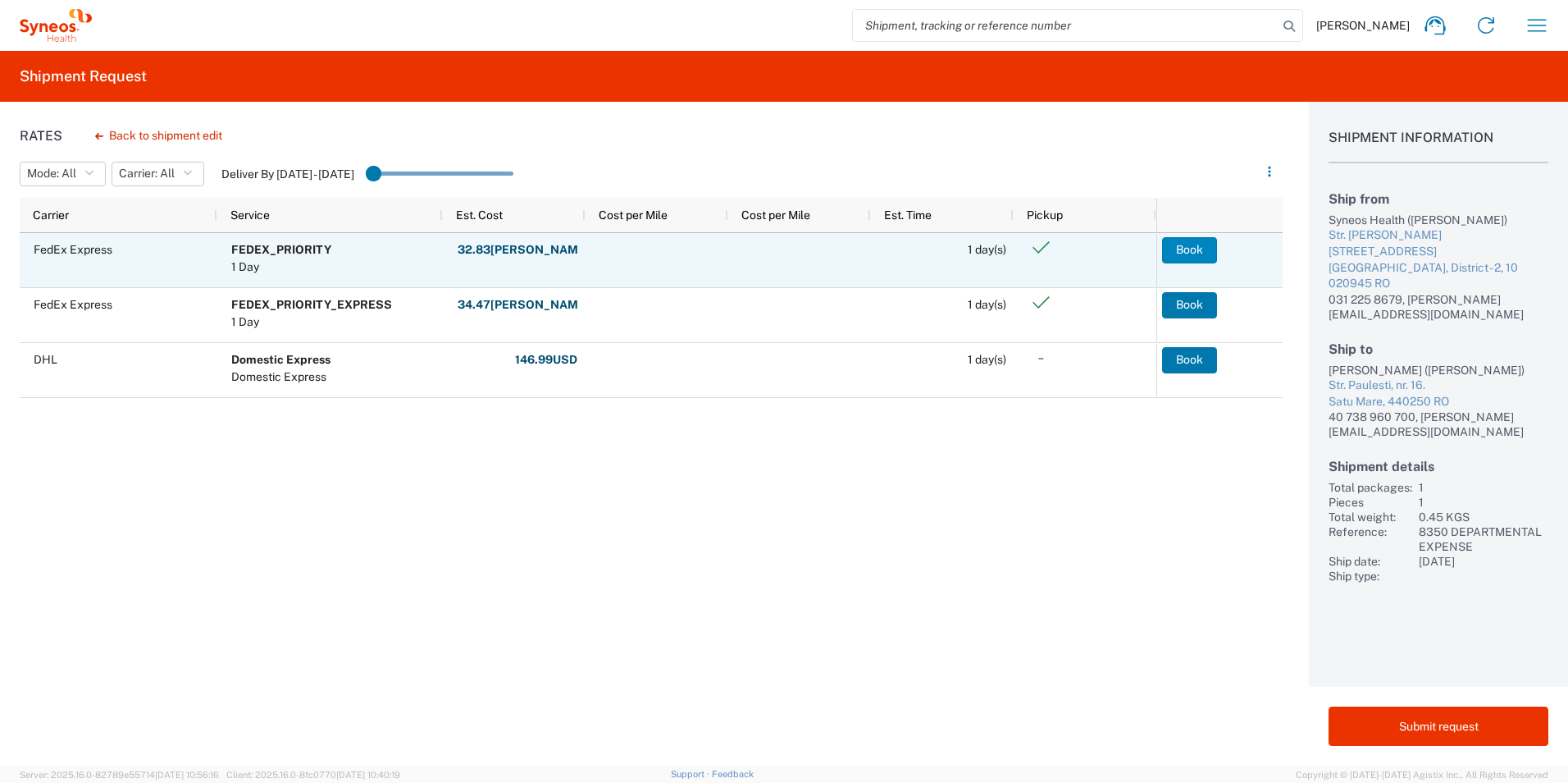
click at [1188, 254] on button "Book" at bounding box center [1190, 250] width 55 height 26
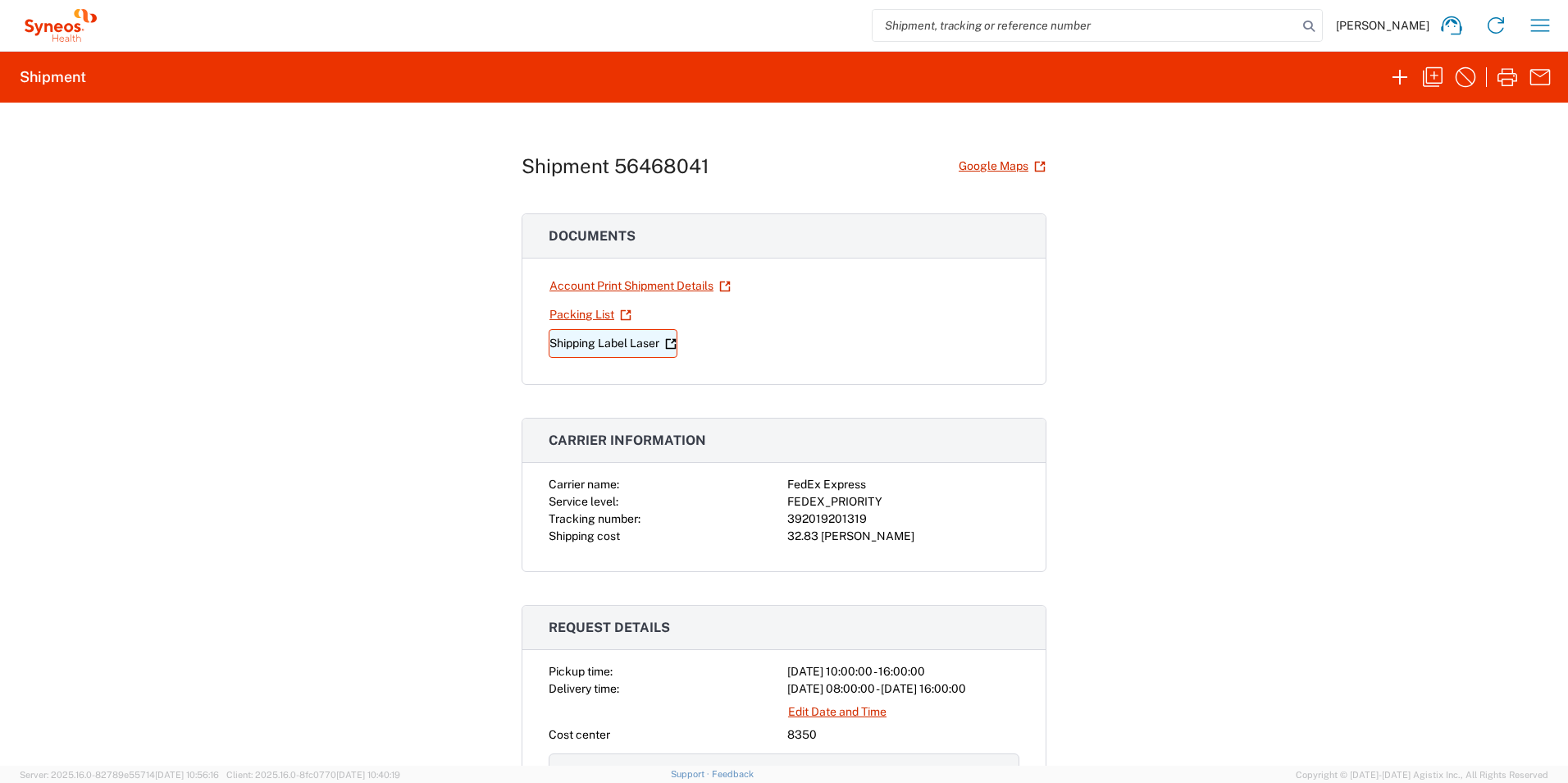
click at [557, 346] on link "Shipping Label Laser" at bounding box center [612, 342] width 128 height 28
